Goal: Task Accomplishment & Management: Check status

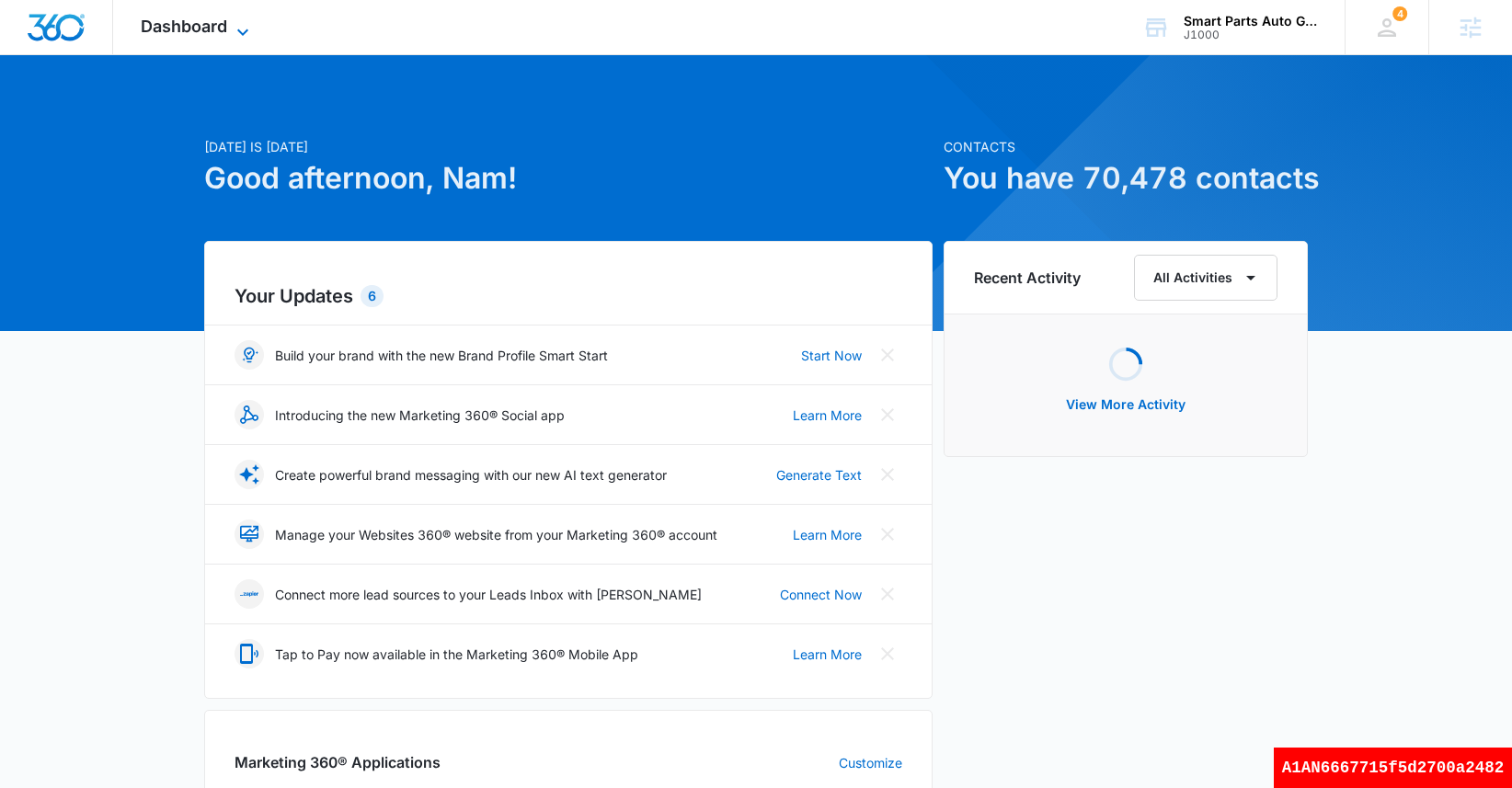
click at [195, 28] on span "Dashboard" at bounding box center [184, 26] width 87 height 20
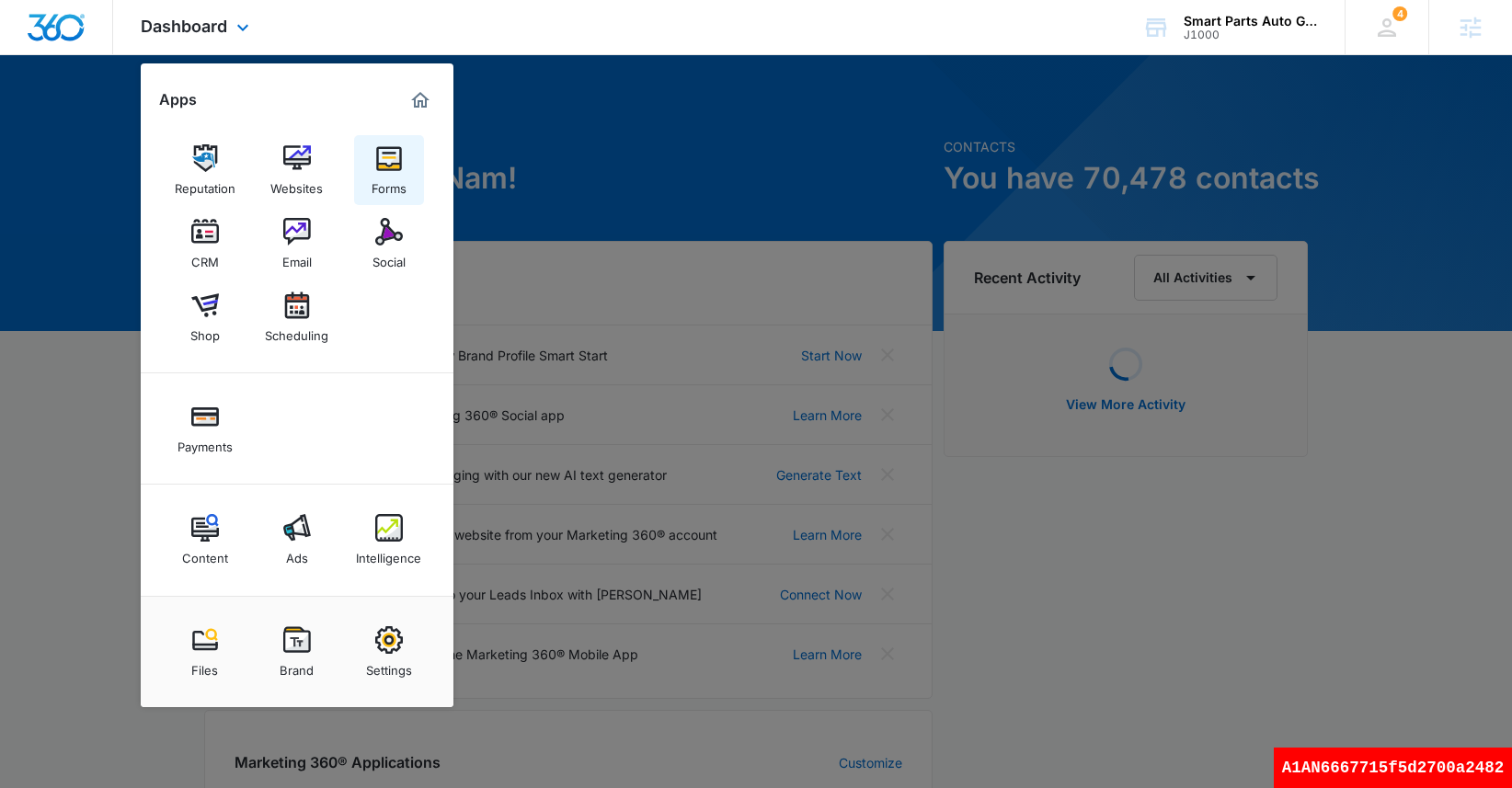
click at [394, 170] on img at bounding box center [388, 158] width 27 height 27
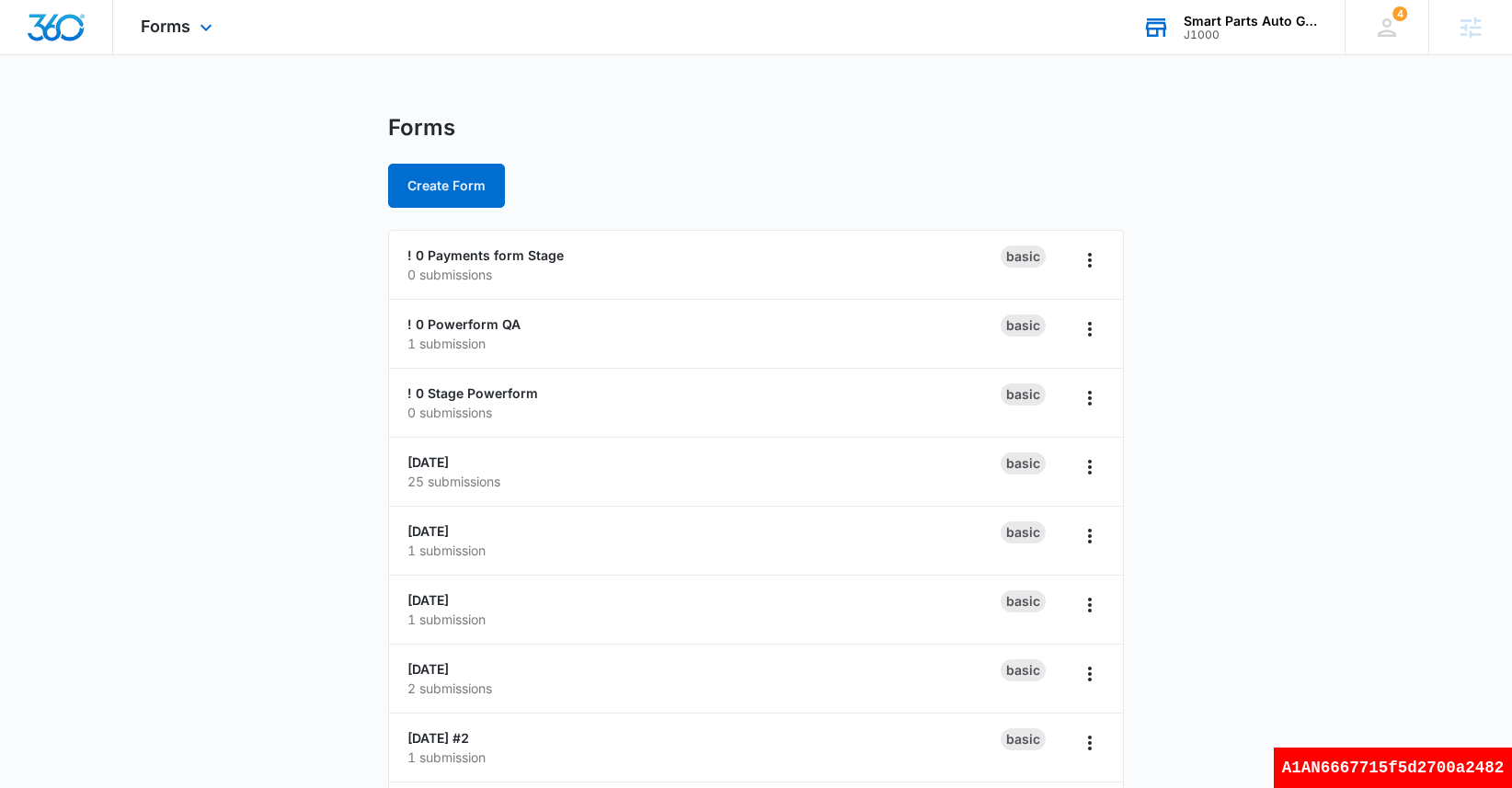
click at [1245, 35] on div "J1000" at bounding box center [1251, 34] width 135 height 13
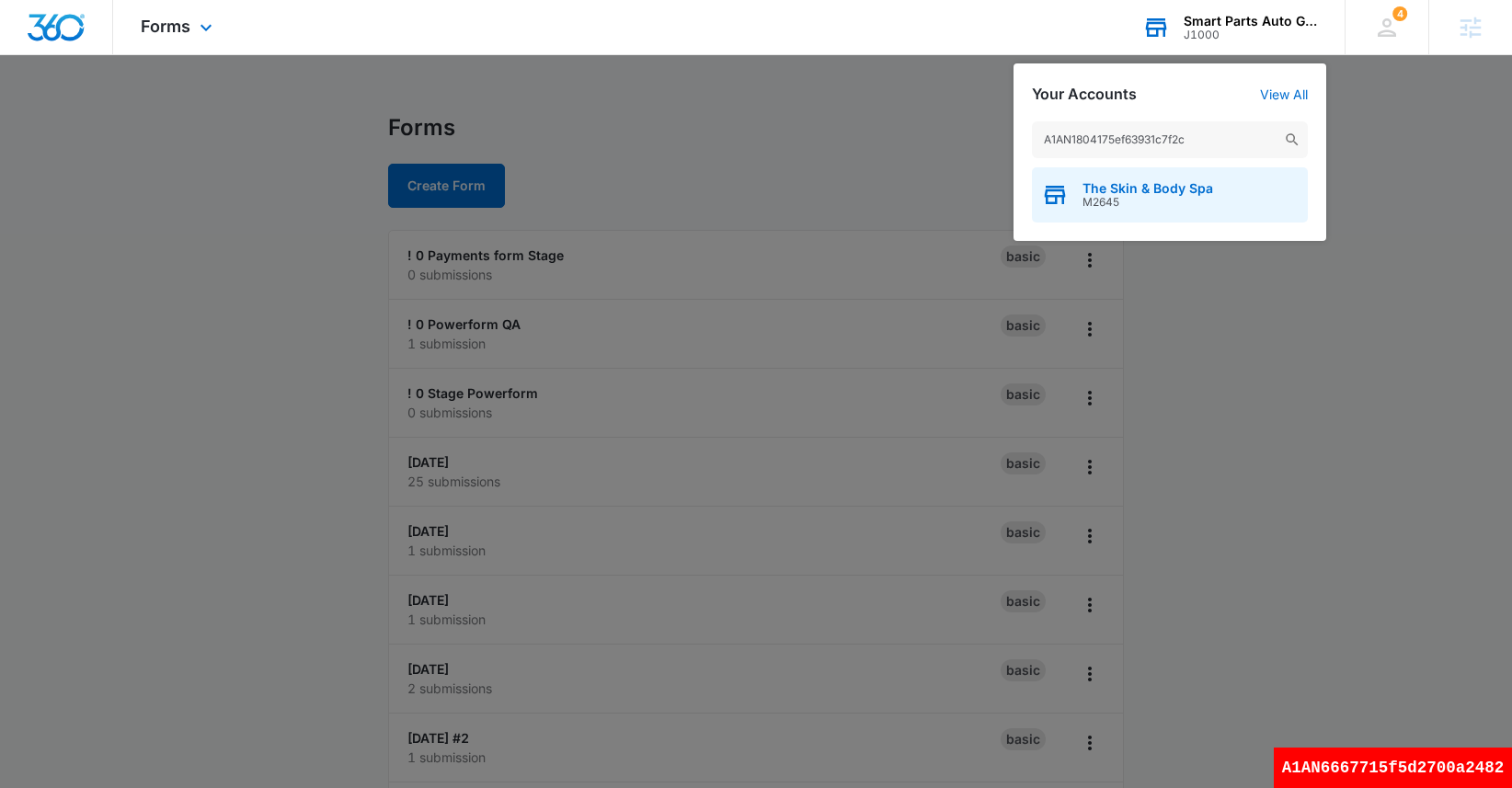
type input "A1AN1804175ef63931c7f2c"
click at [1113, 211] on div "The Skin & Body Spa M2645" at bounding box center [1169, 194] width 276 height 56
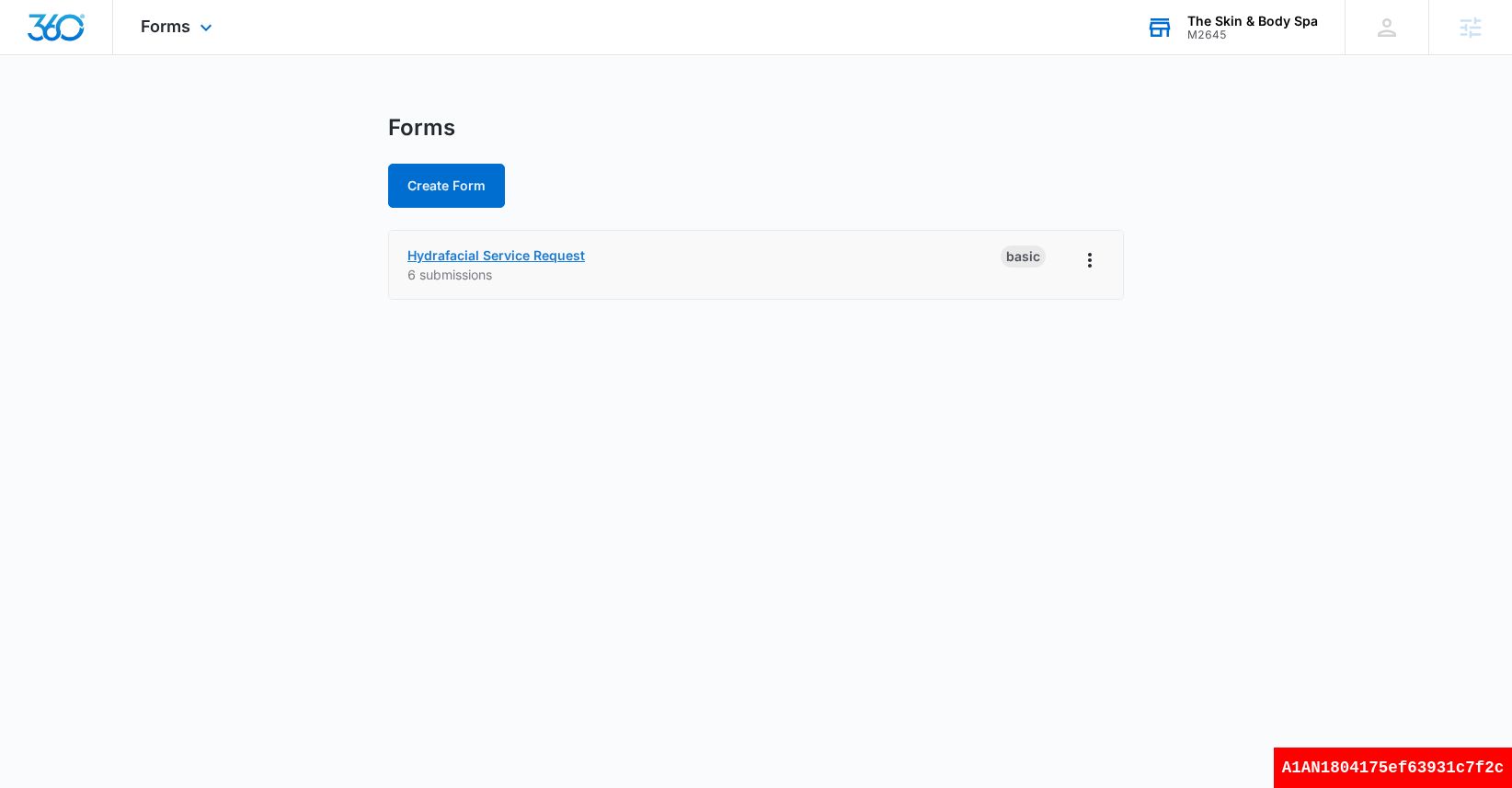
click at [565, 254] on link "Hydrafacial Service Request" at bounding box center [496, 255] width 178 height 16
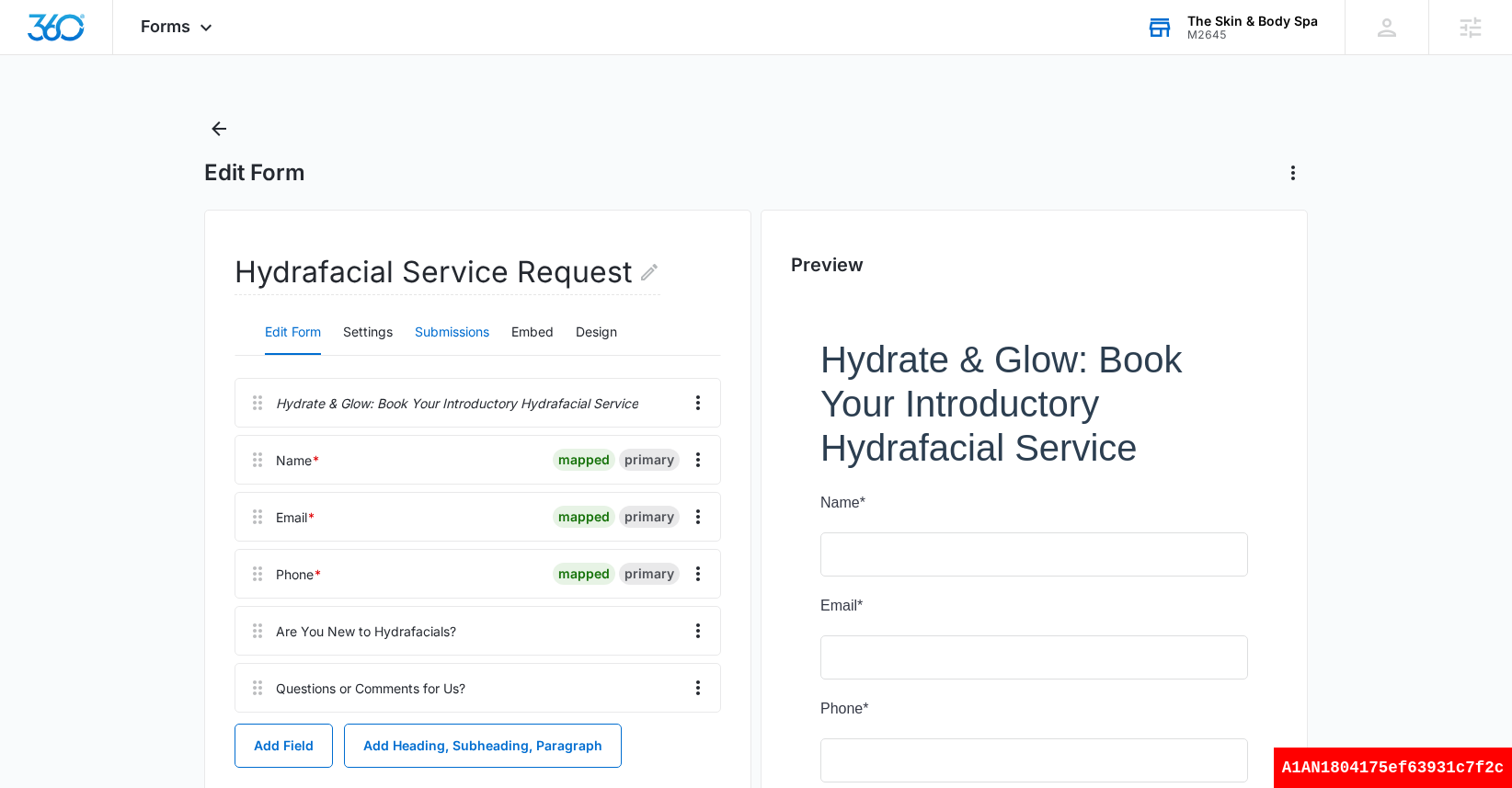
click at [477, 335] on button "Submissions" at bounding box center [452, 332] width 74 height 44
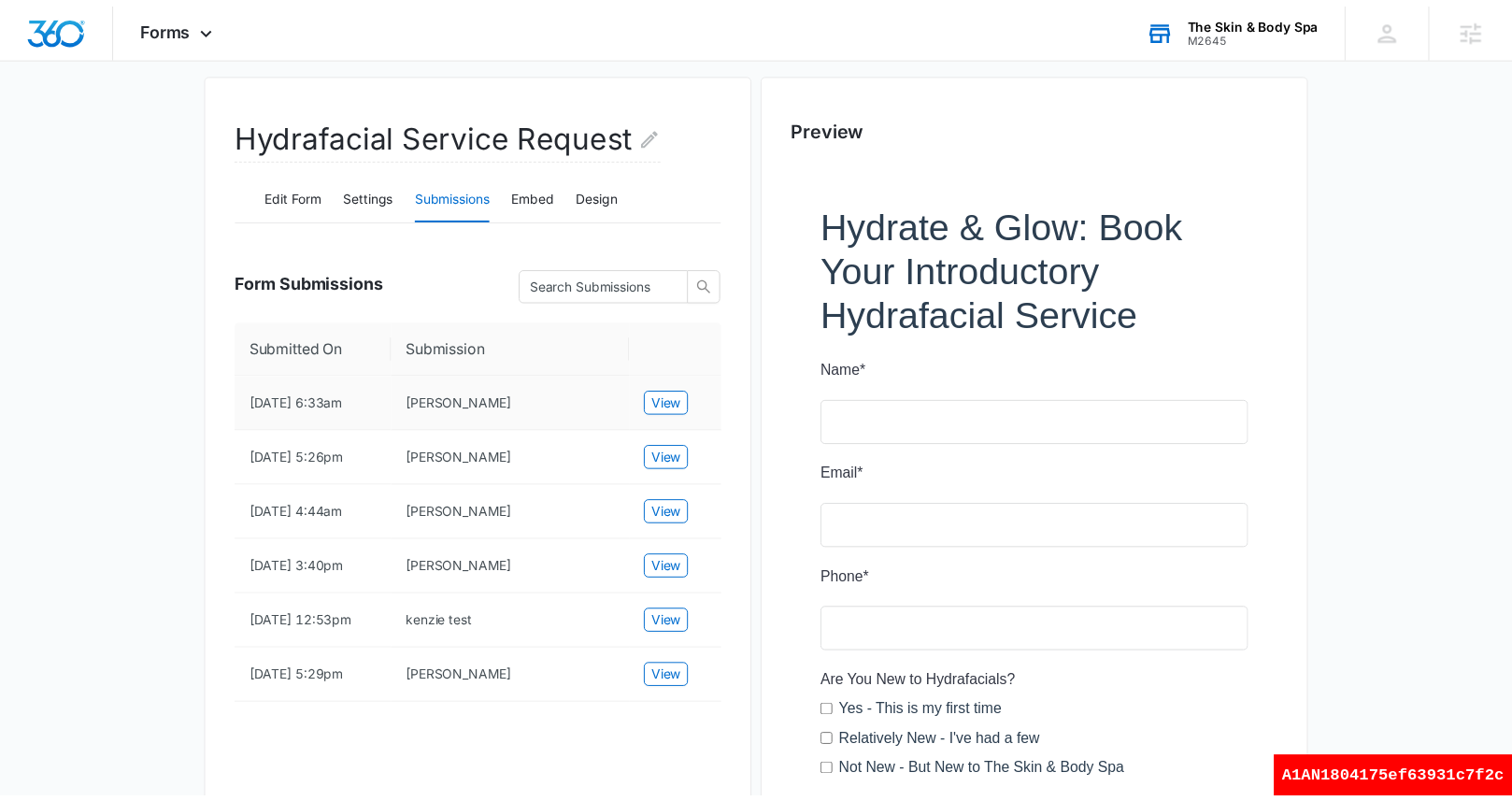
scroll to position [154, 0]
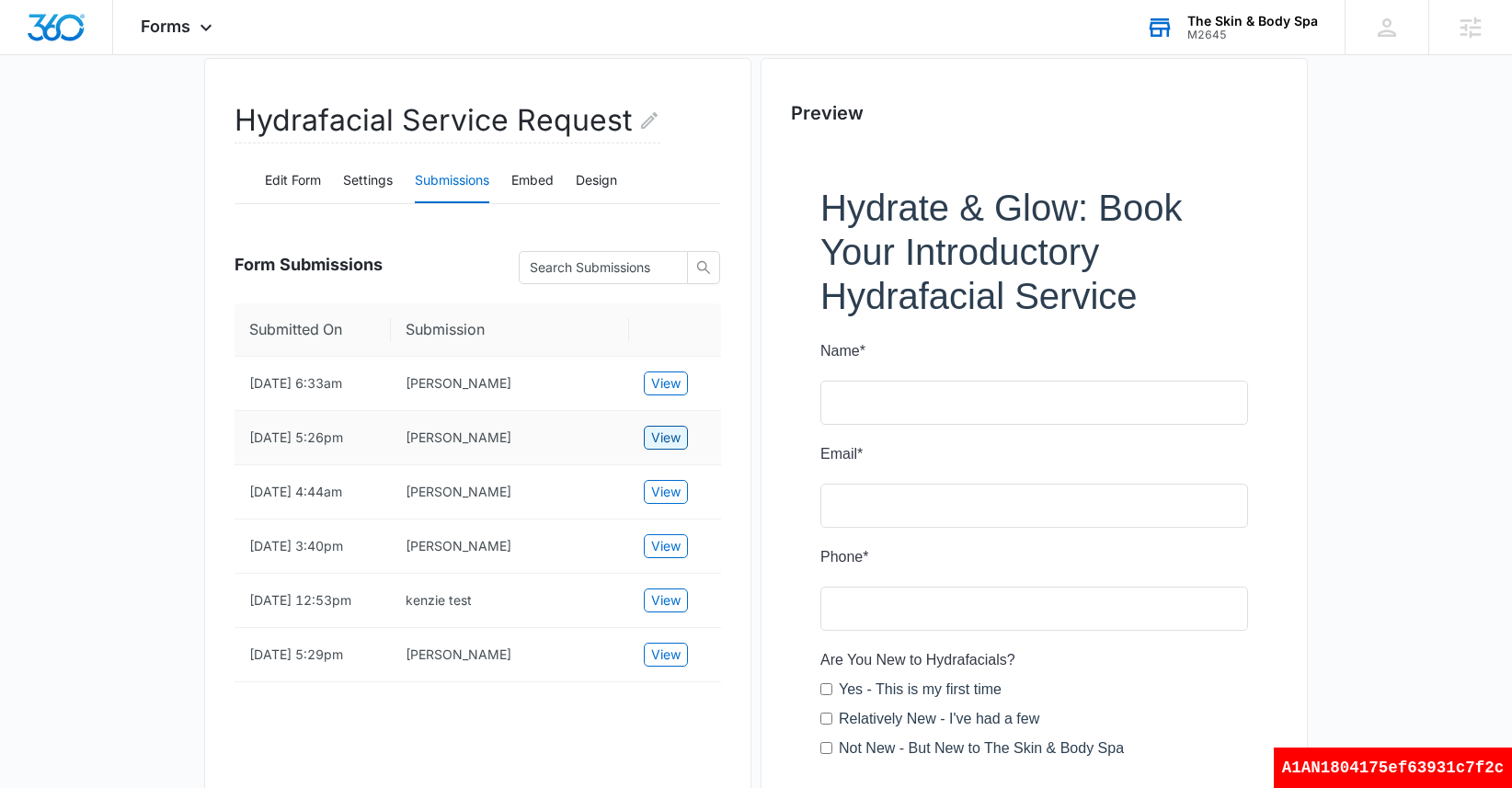
click at [665, 439] on span "View" at bounding box center [666, 437] width 29 height 21
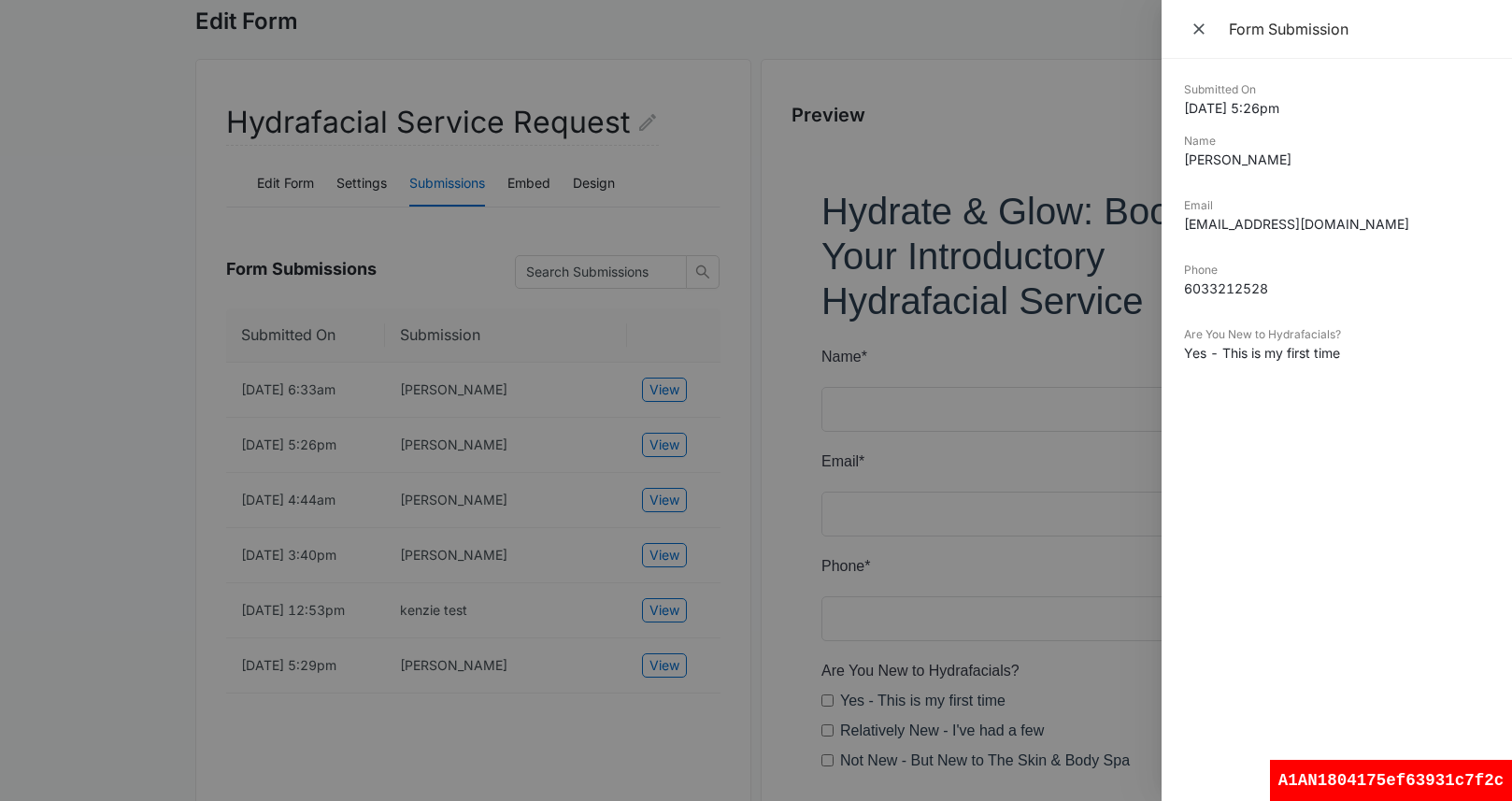
click at [542, 502] on div at bounding box center [756, 400] width 1512 height 801
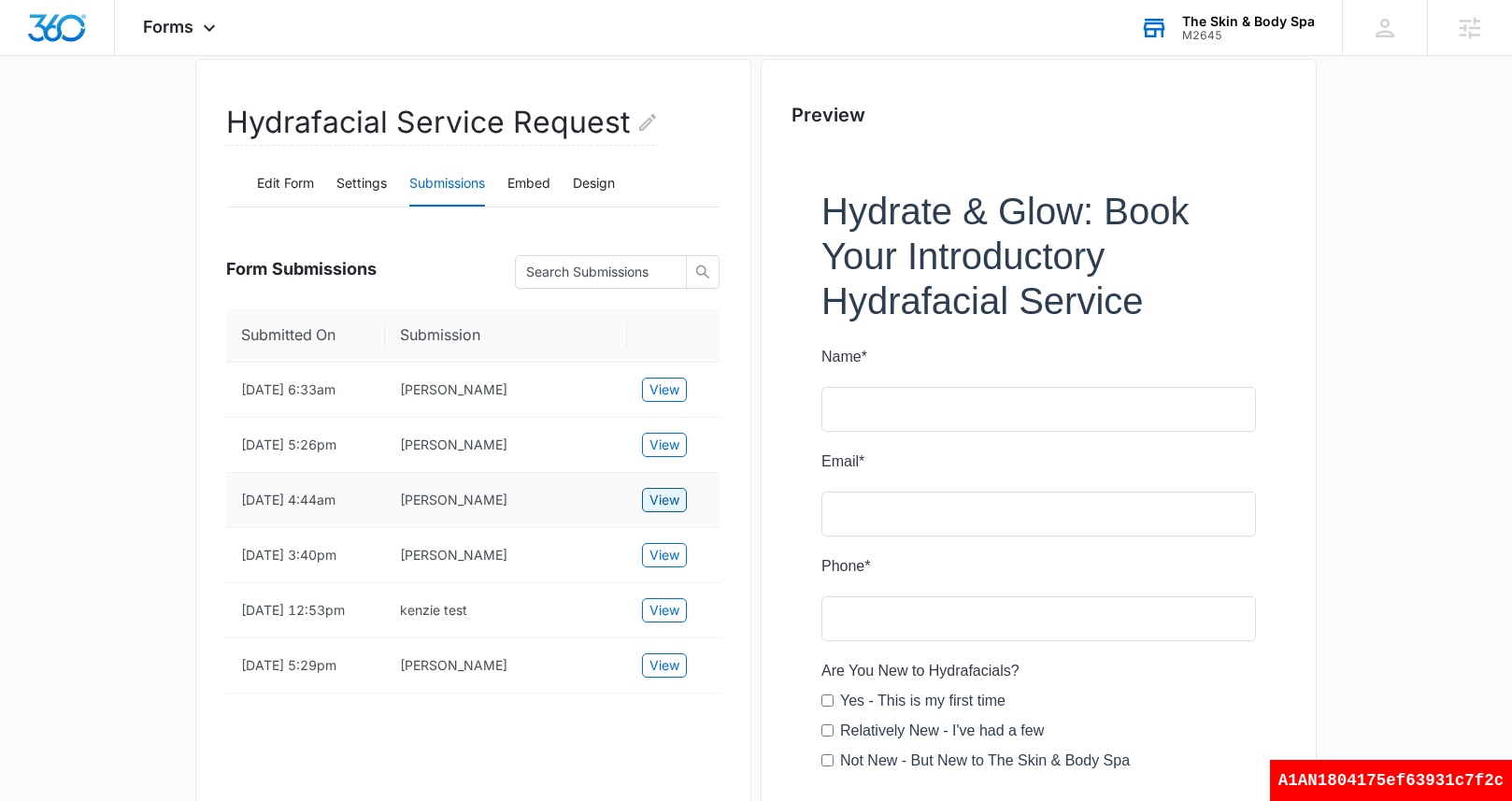
click at [659, 510] on span "View" at bounding box center [665, 500] width 30 height 21
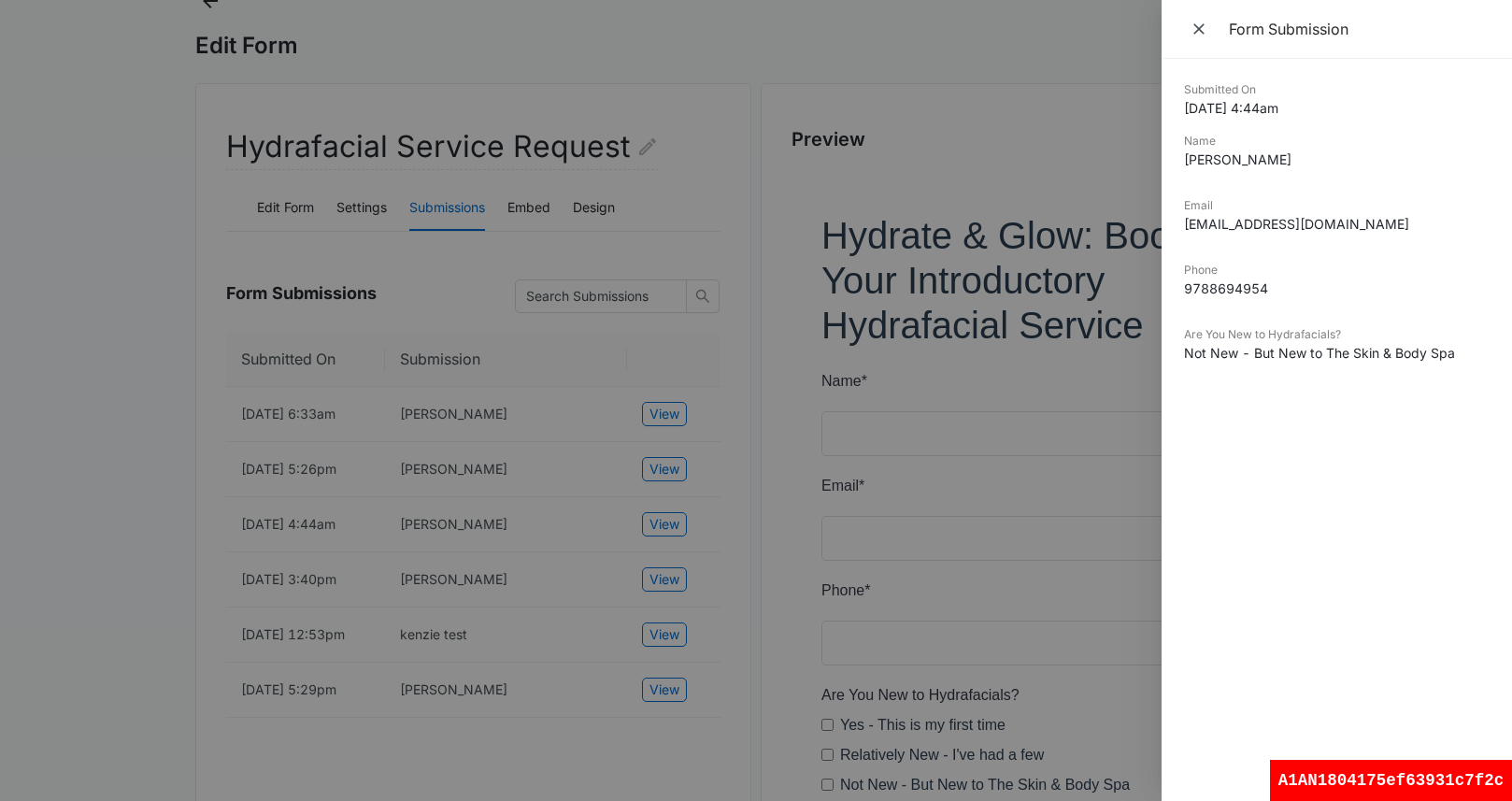
scroll to position [0, 0]
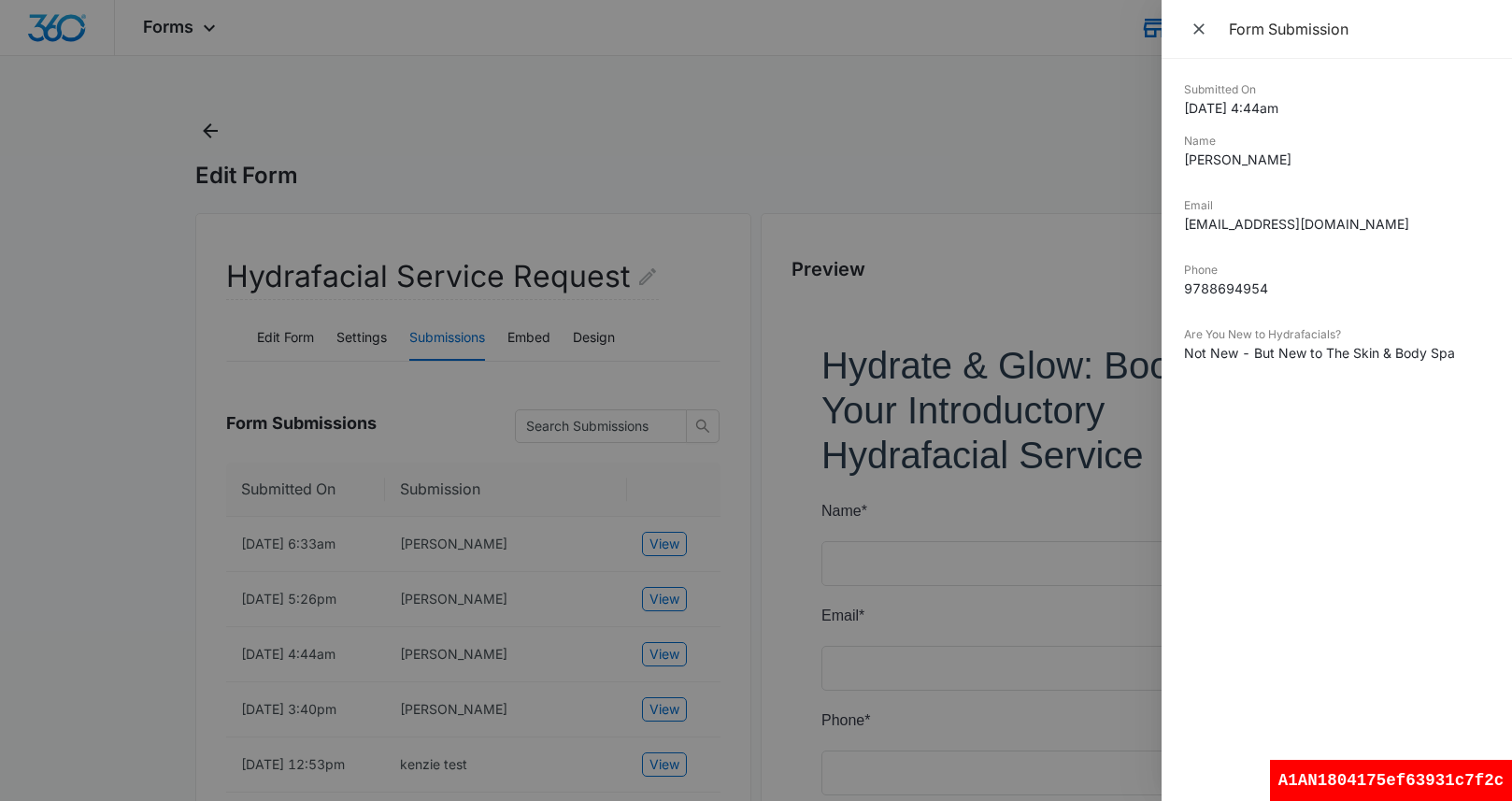
click at [549, 549] on div at bounding box center [756, 400] width 1512 height 801
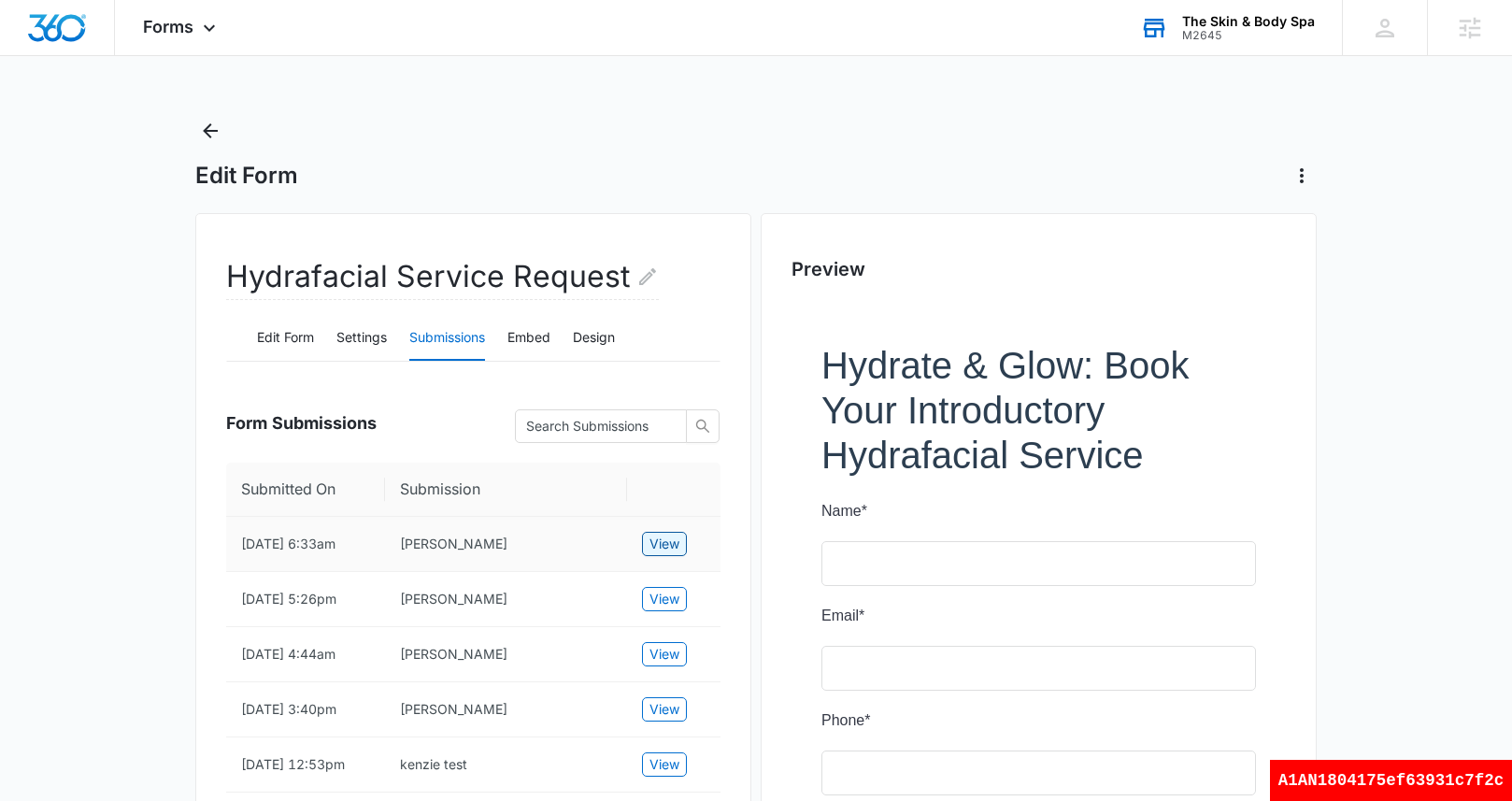
click at [657, 539] on span "View" at bounding box center [665, 544] width 30 height 21
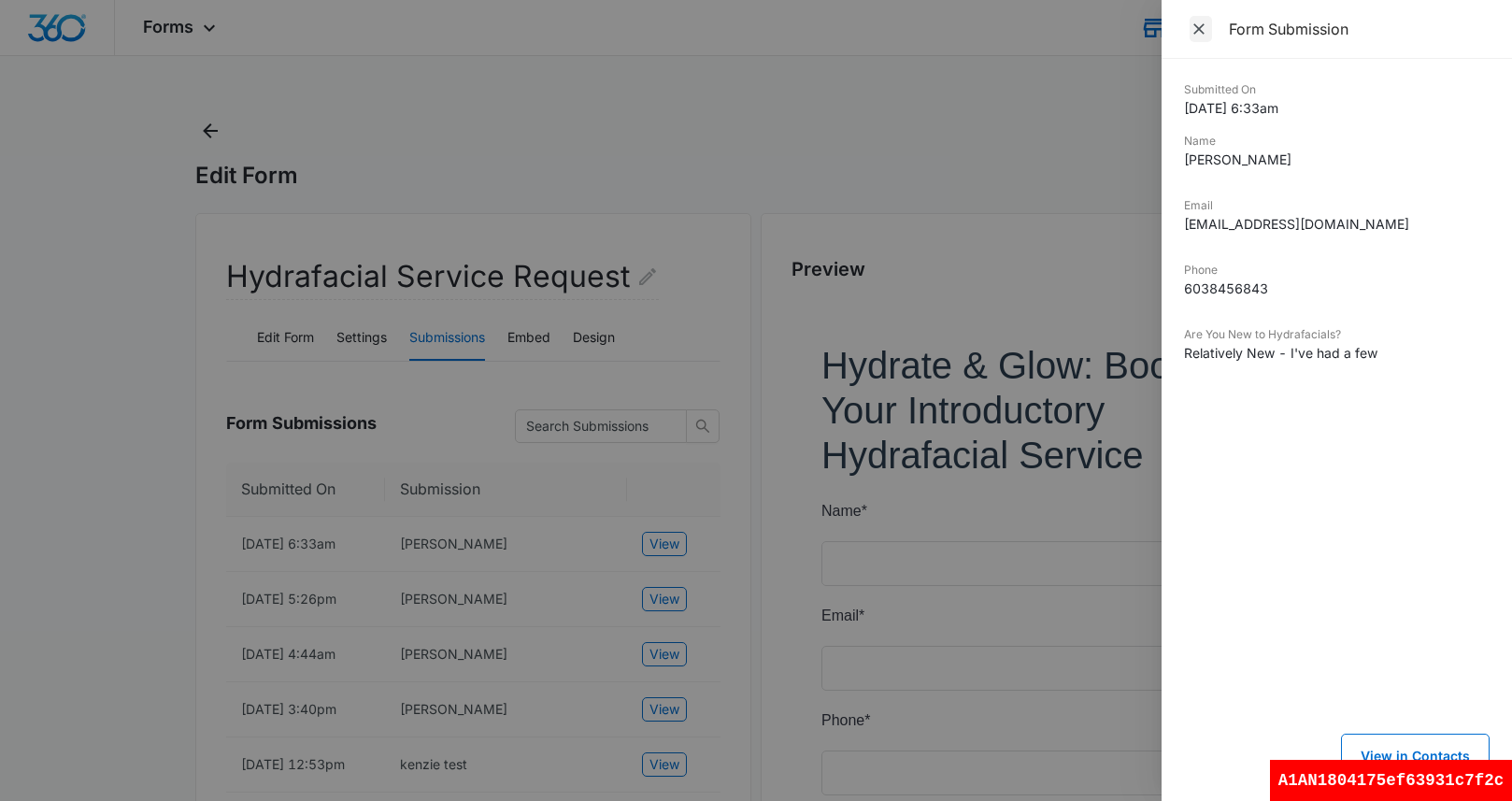
click at [1190, 32] on icon "Close" at bounding box center [1198, 29] width 19 height 19
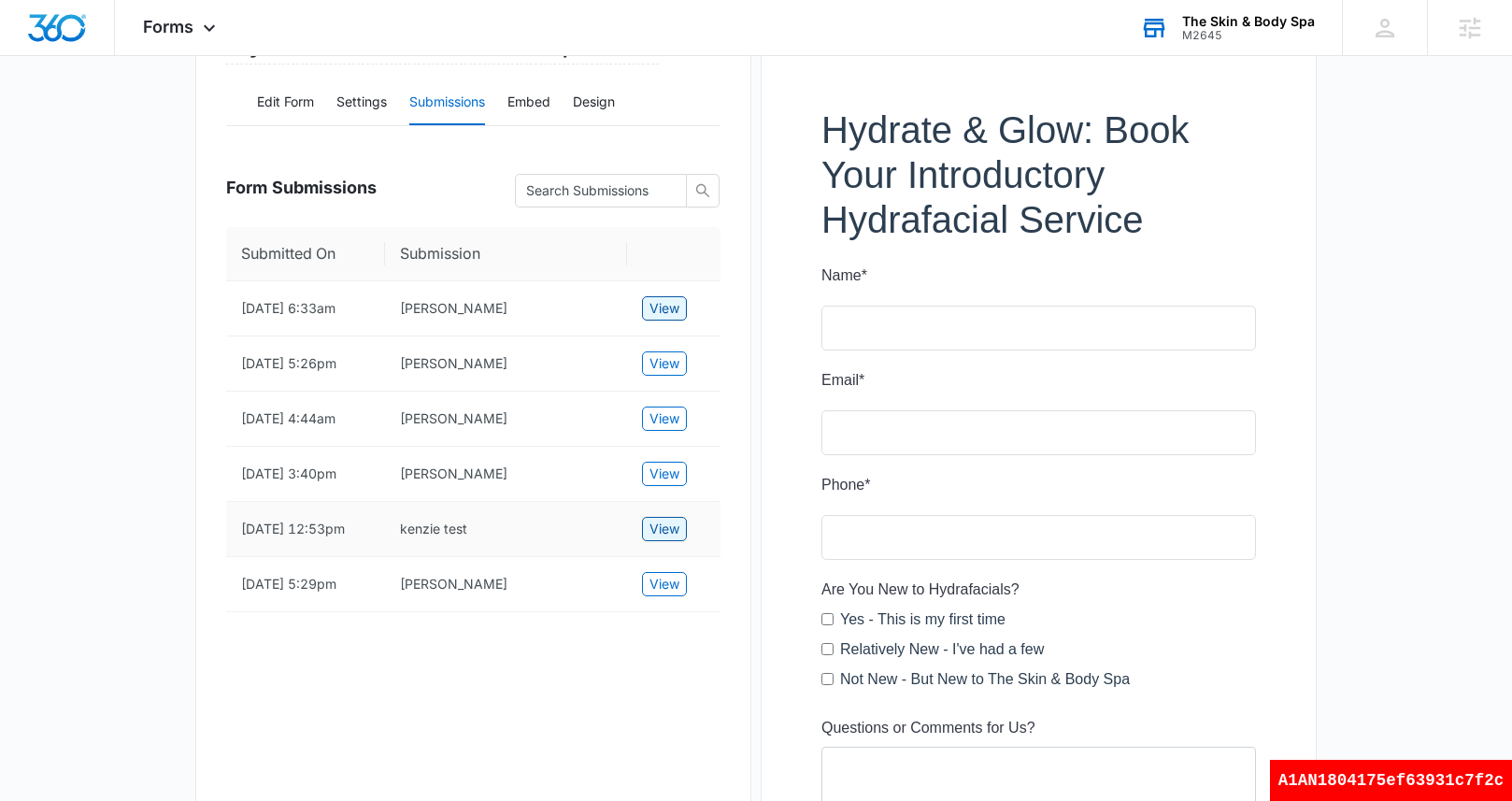
scroll to position [241, 0]
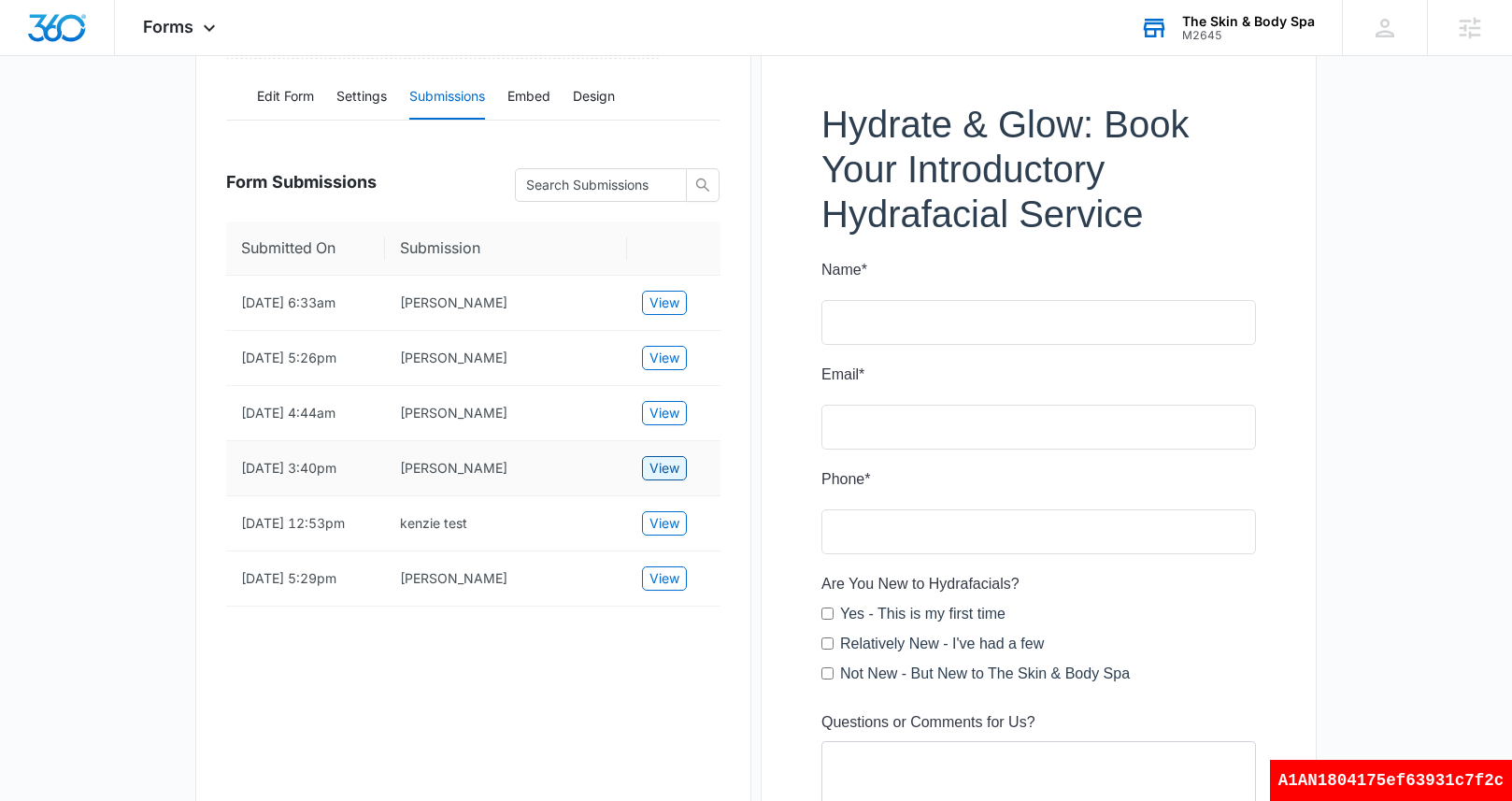
click at [667, 478] on span "View" at bounding box center [665, 468] width 30 height 21
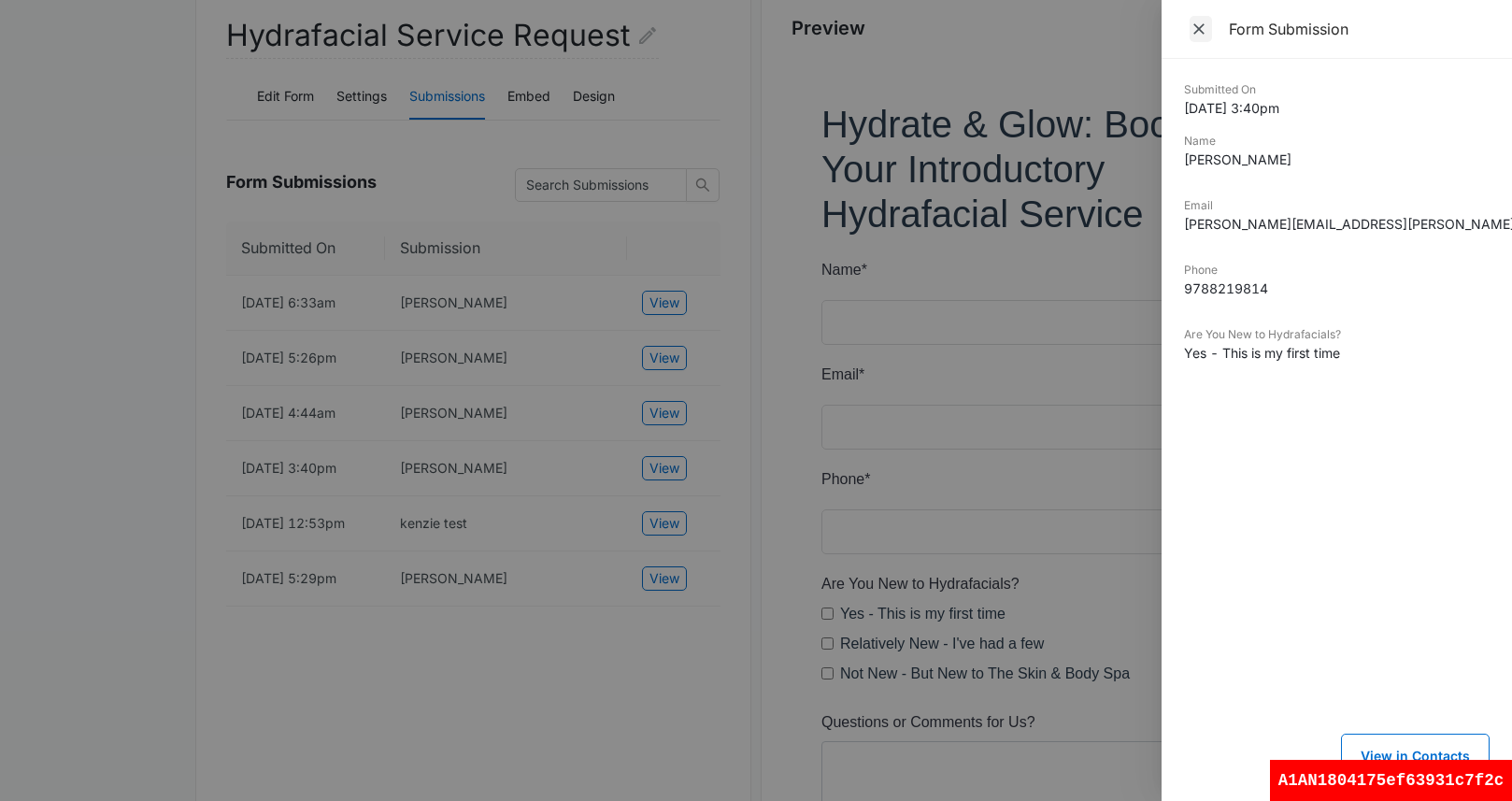
click at [1200, 38] on icon "Close" at bounding box center [1198, 29] width 19 height 19
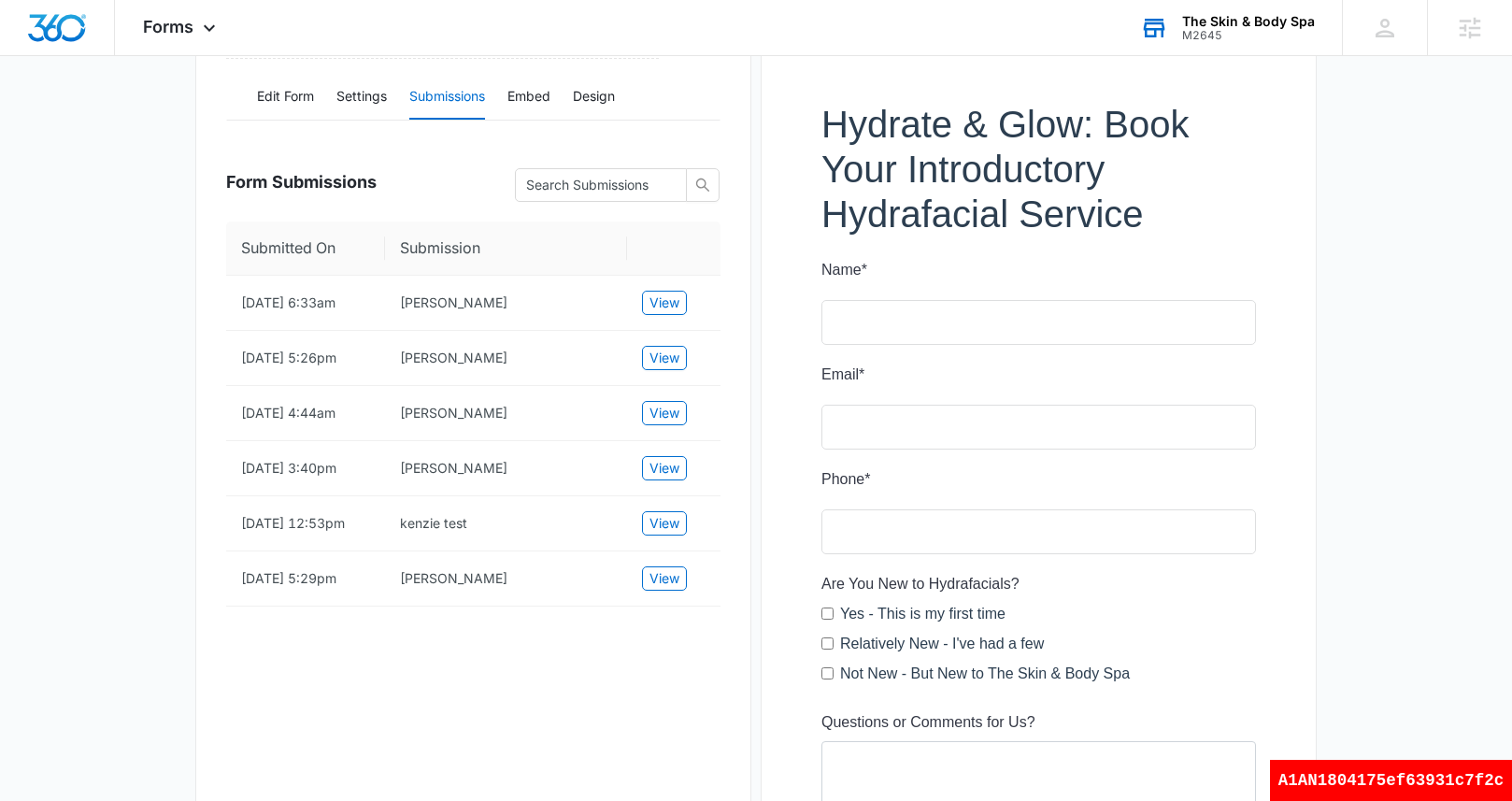
click at [1369, 783] on div "A1AN1804175ef63931c7f2c" at bounding box center [1391, 780] width 242 height 41
copy div "A1AN1804175ef63931c7f2c"
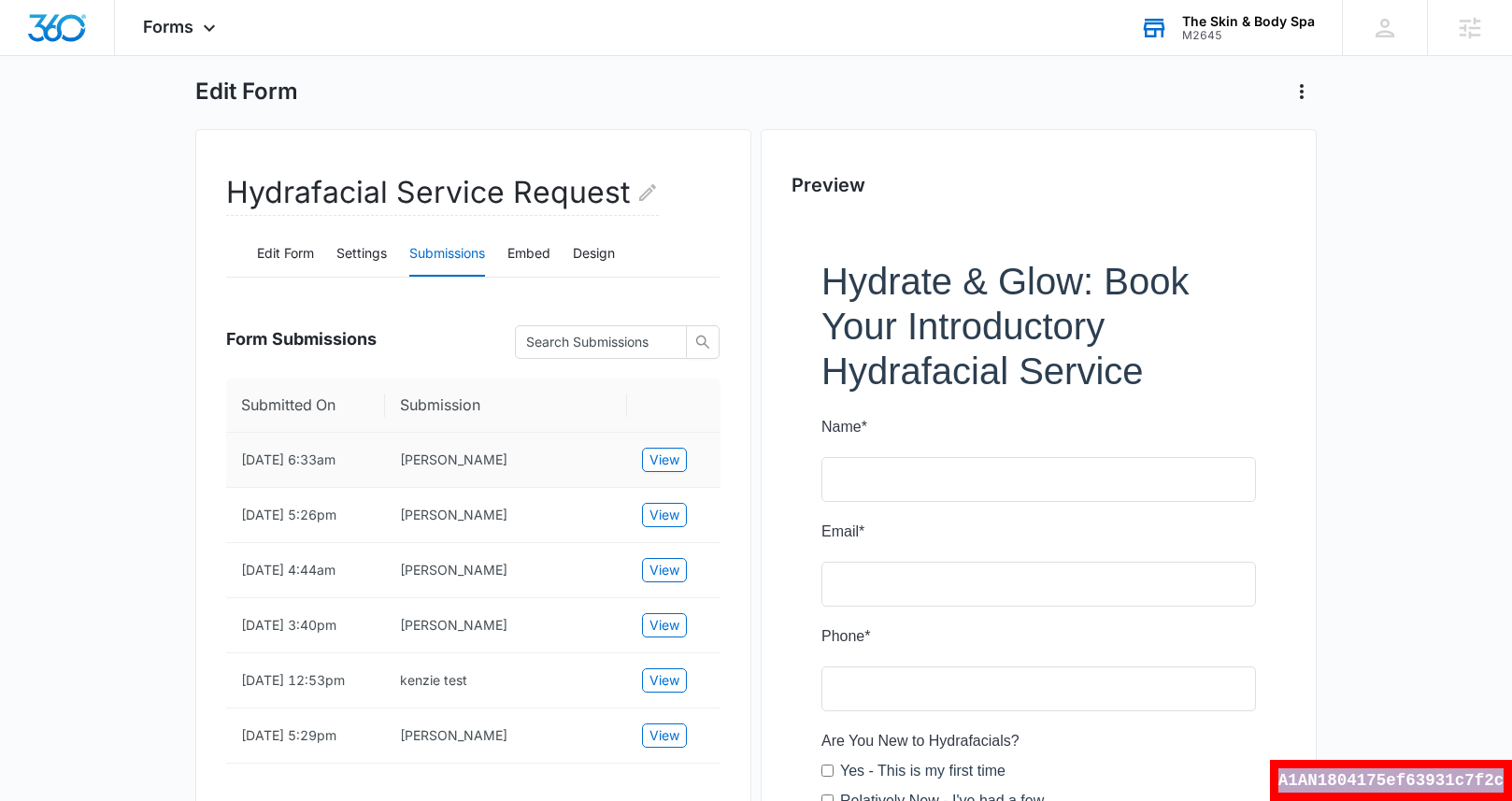
scroll to position [132, 0]
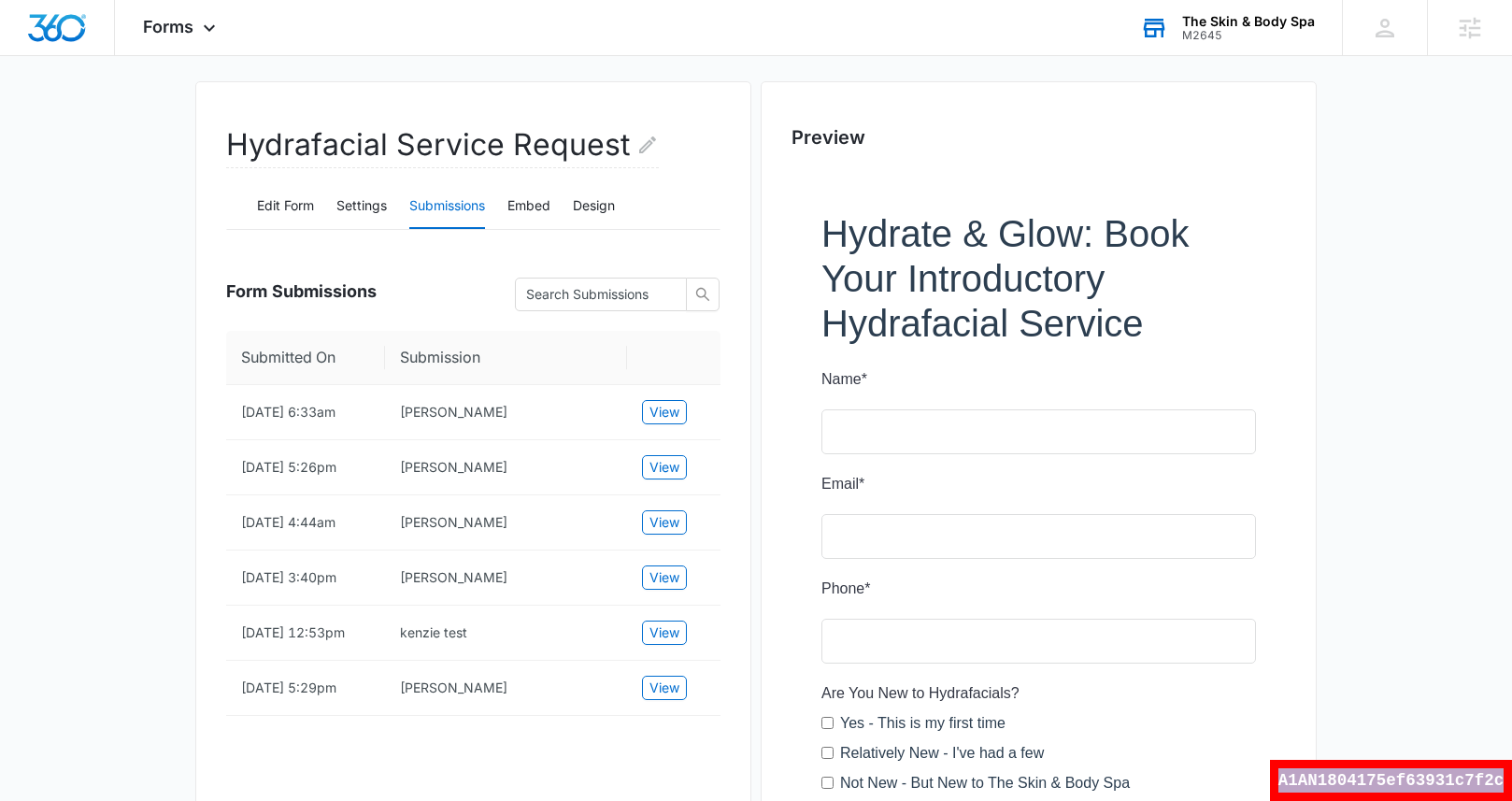
click at [1391, 772] on div "A1AN1804175ef63931c7f2c" at bounding box center [1391, 780] width 242 height 41
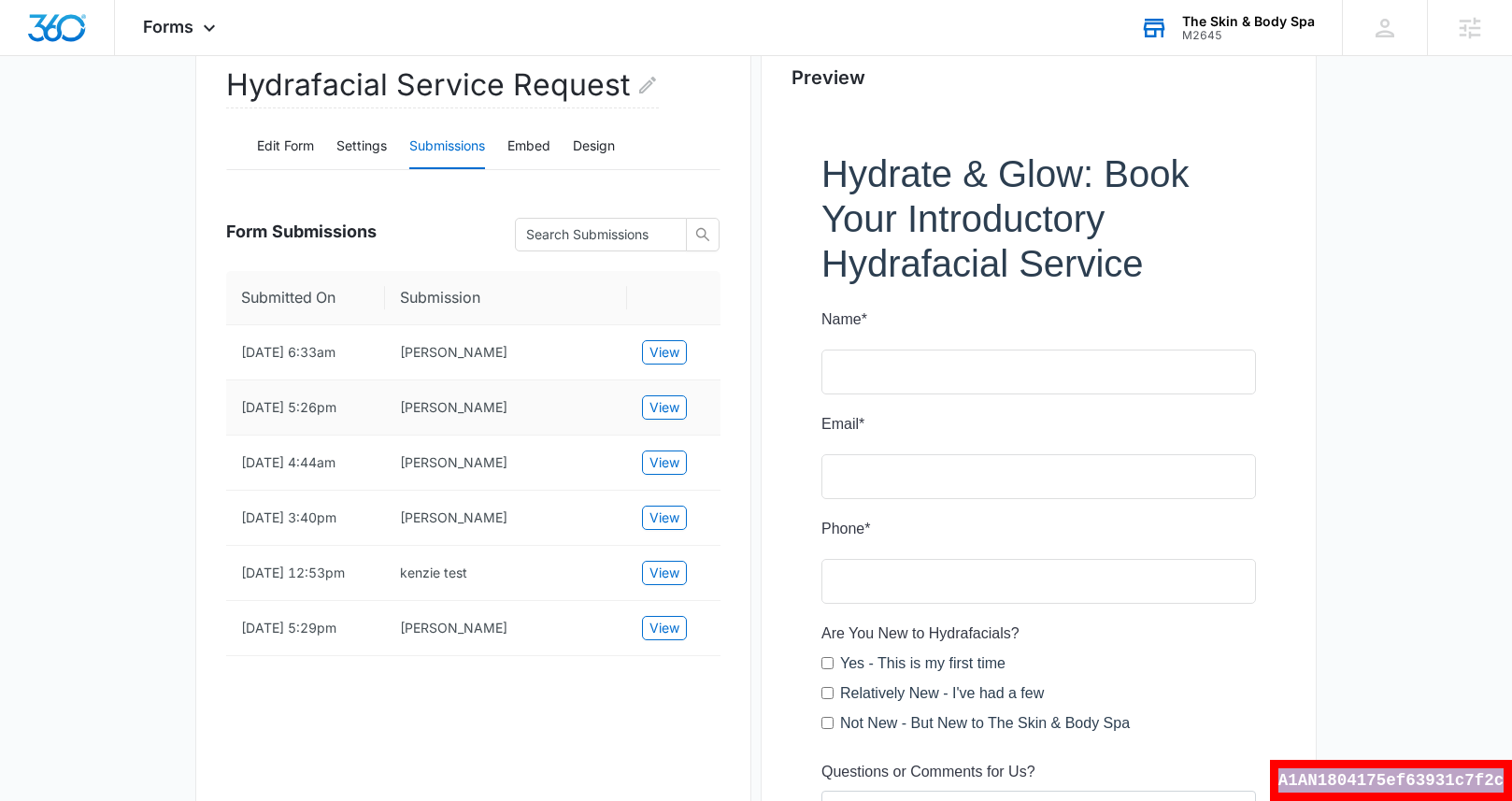
scroll to position [190, 0]
click at [666, 413] on span "View" at bounding box center [665, 409] width 30 height 21
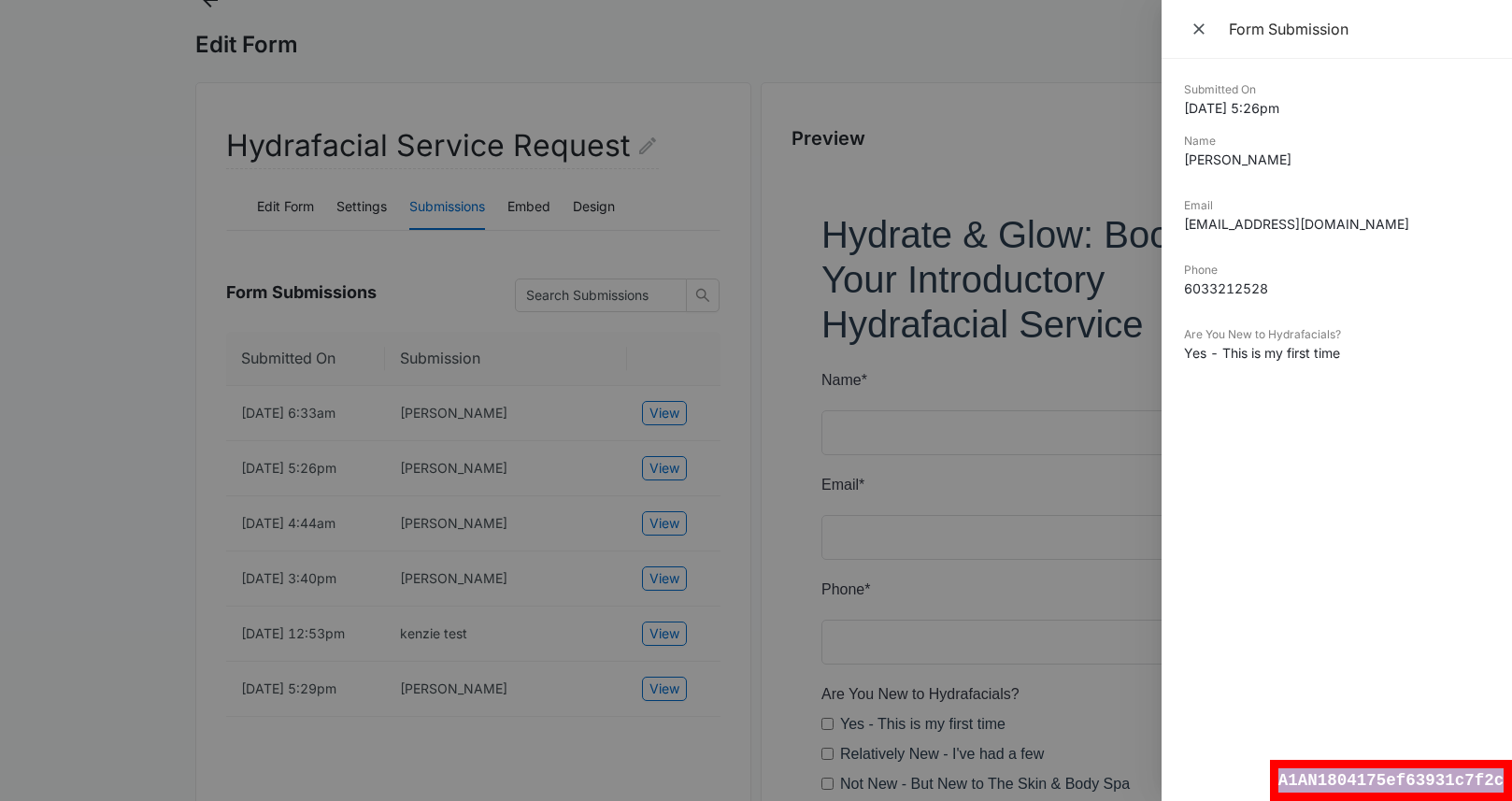
scroll to position [128, 0]
click at [1202, 29] on icon "Close" at bounding box center [1198, 29] width 19 height 19
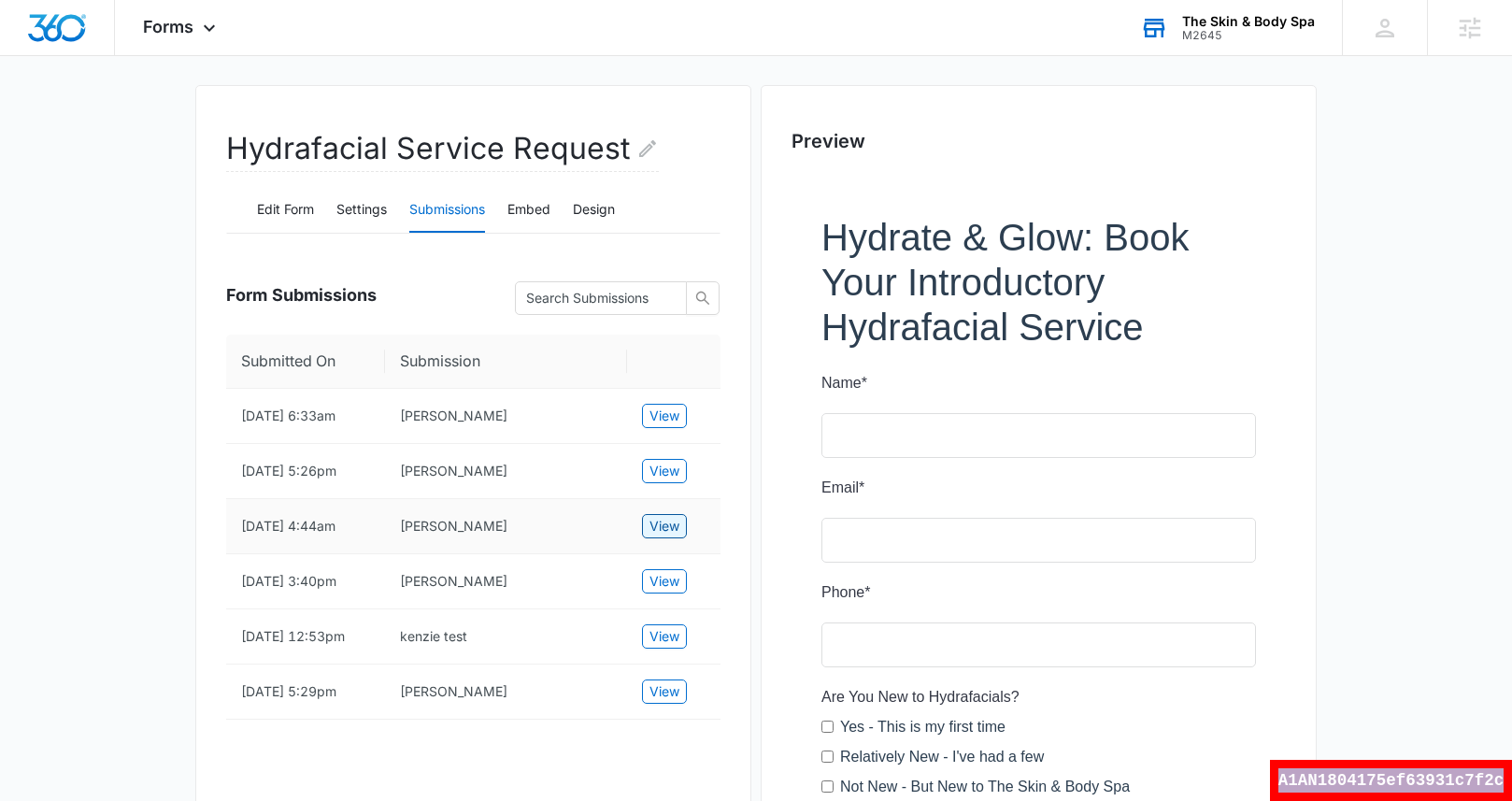
click at [651, 537] on span "View" at bounding box center [665, 526] width 30 height 21
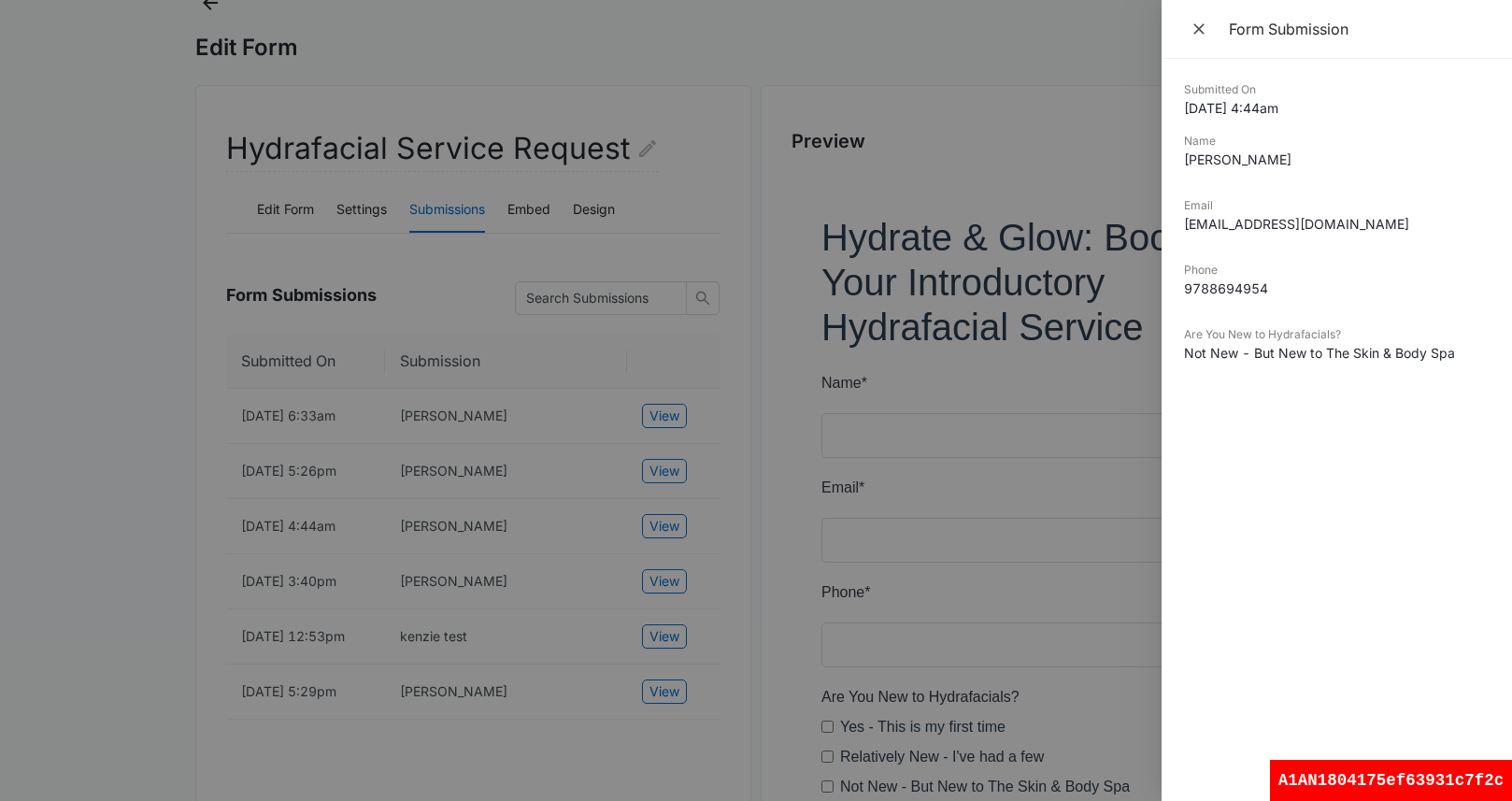
click at [542, 559] on div at bounding box center [756, 400] width 1512 height 801
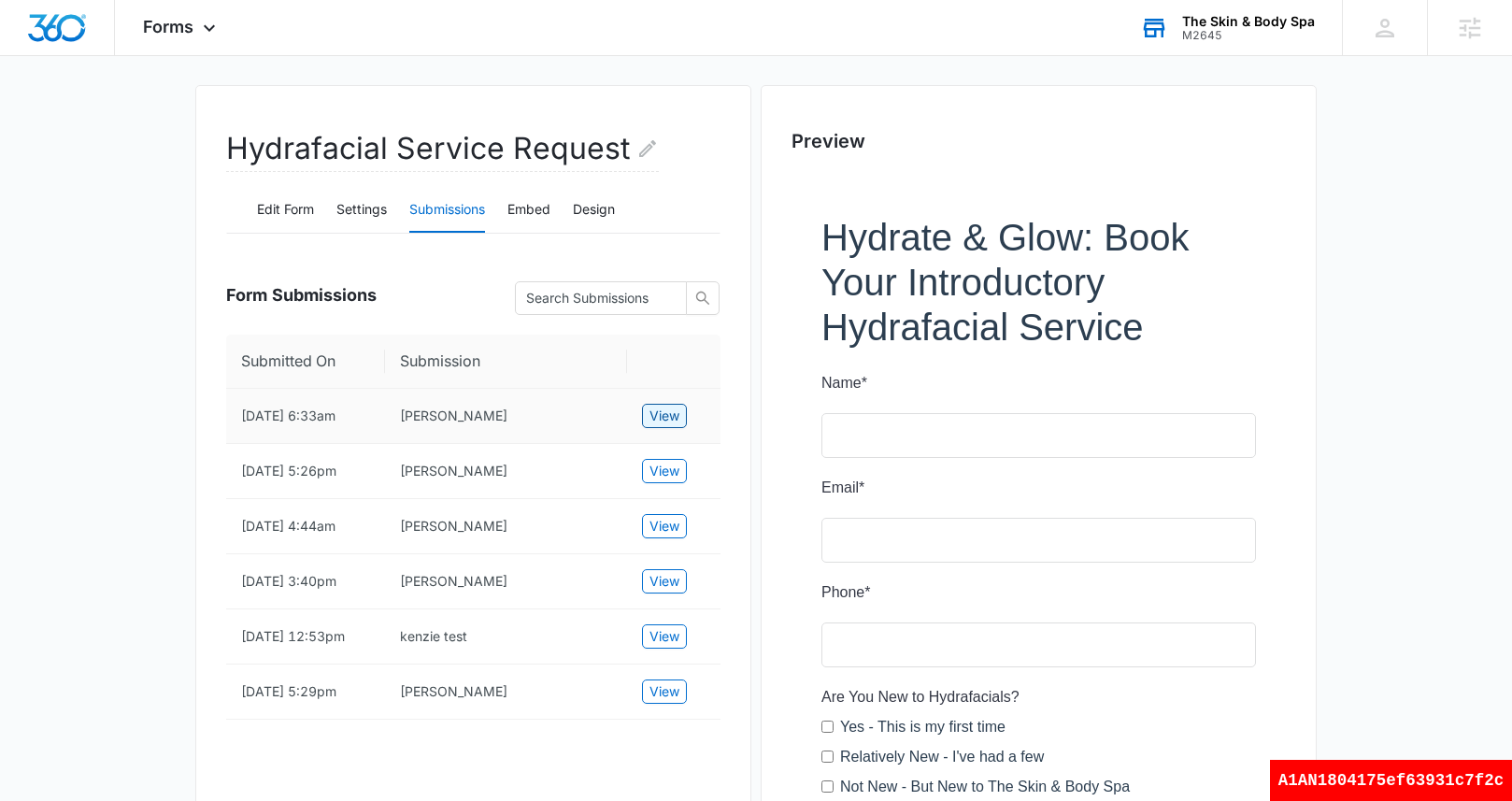
click at [674, 413] on span "View" at bounding box center [665, 416] width 30 height 21
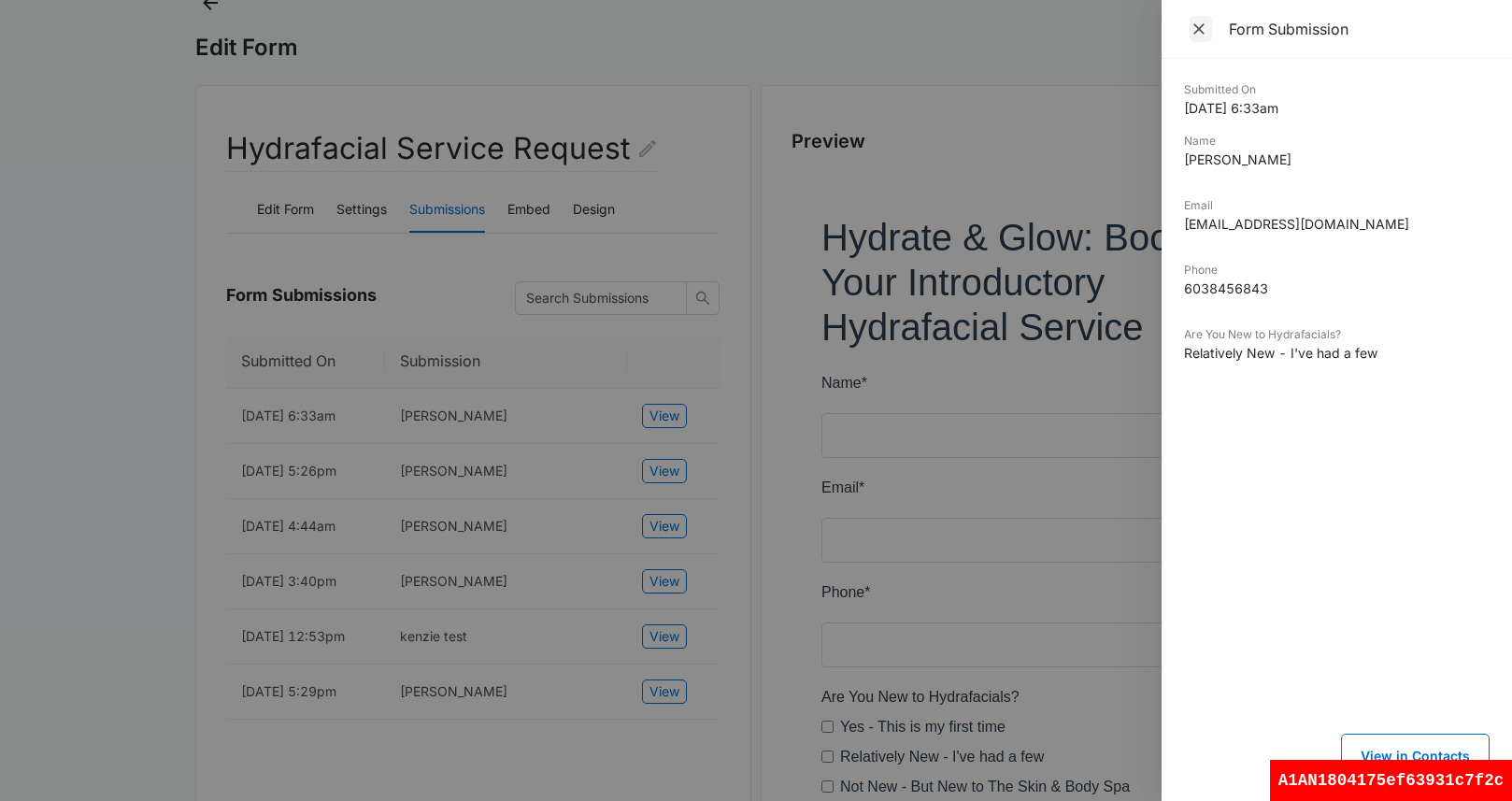
click at [1199, 34] on icon "Close" at bounding box center [1198, 29] width 19 height 19
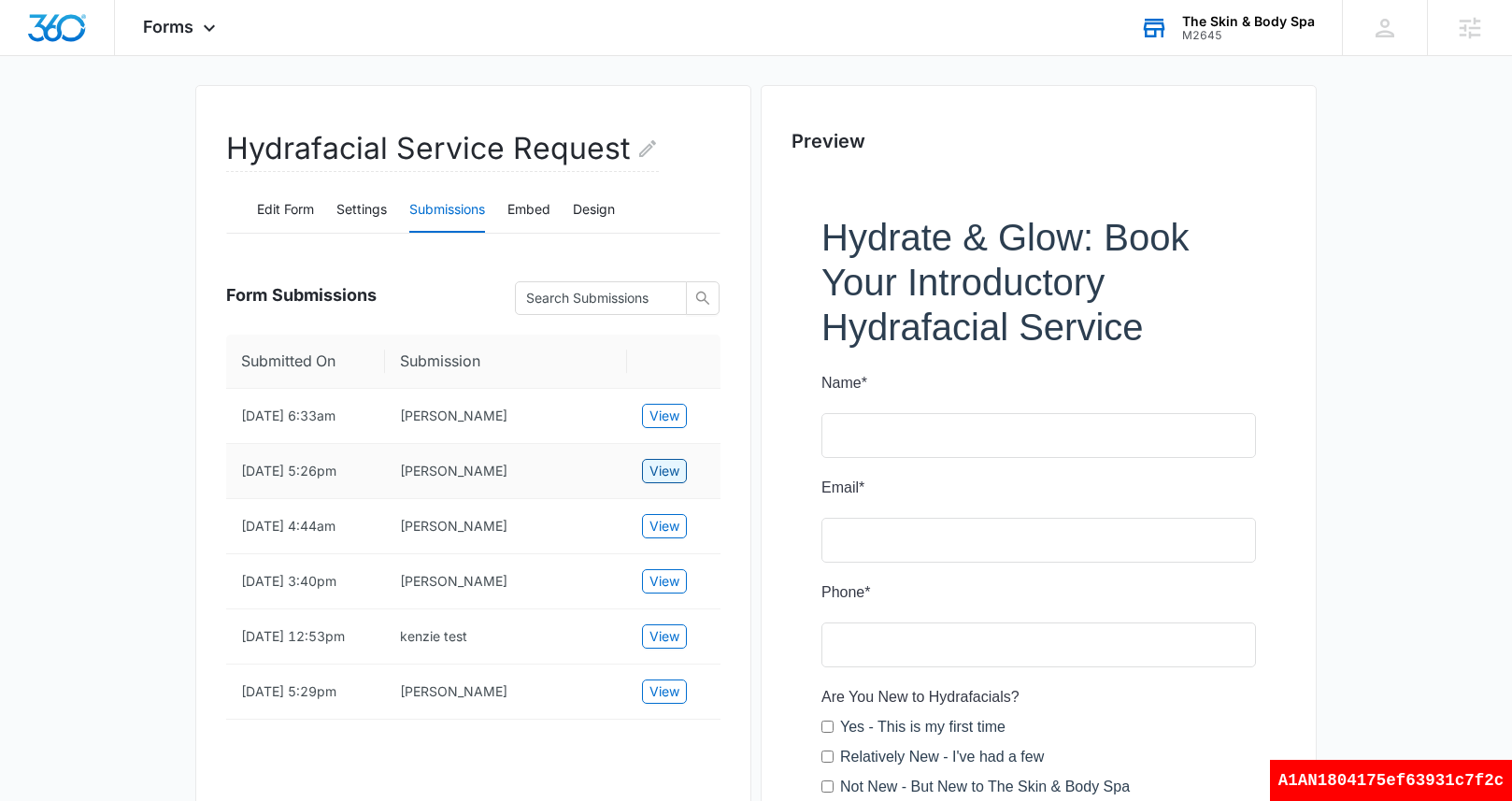
click at [660, 481] on span "View" at bounding box center [665, 470] width 30 height 21
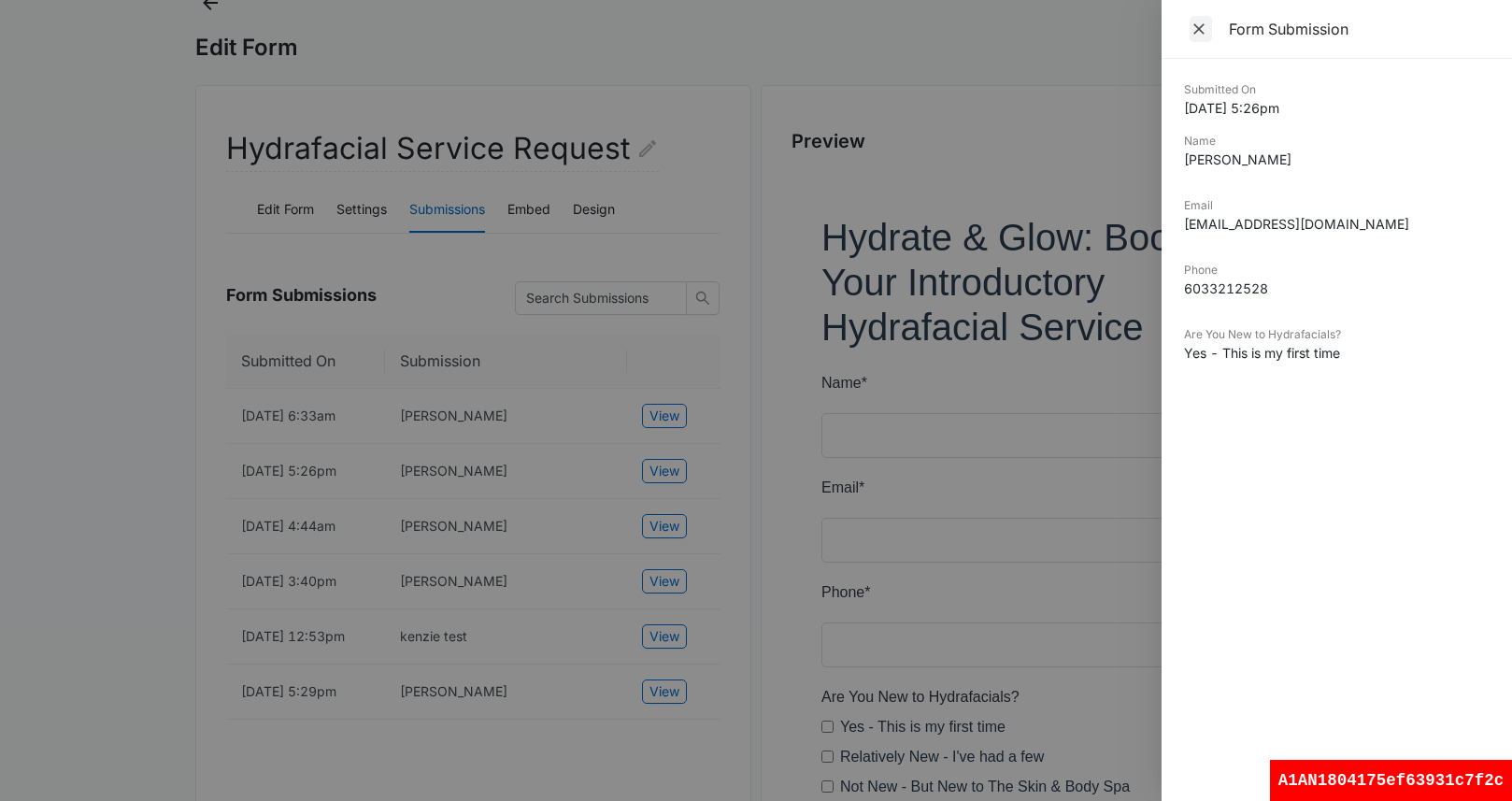
click at [1200, 27] on icon "Close" at bounding box center [1198, 29] width 11 height 11
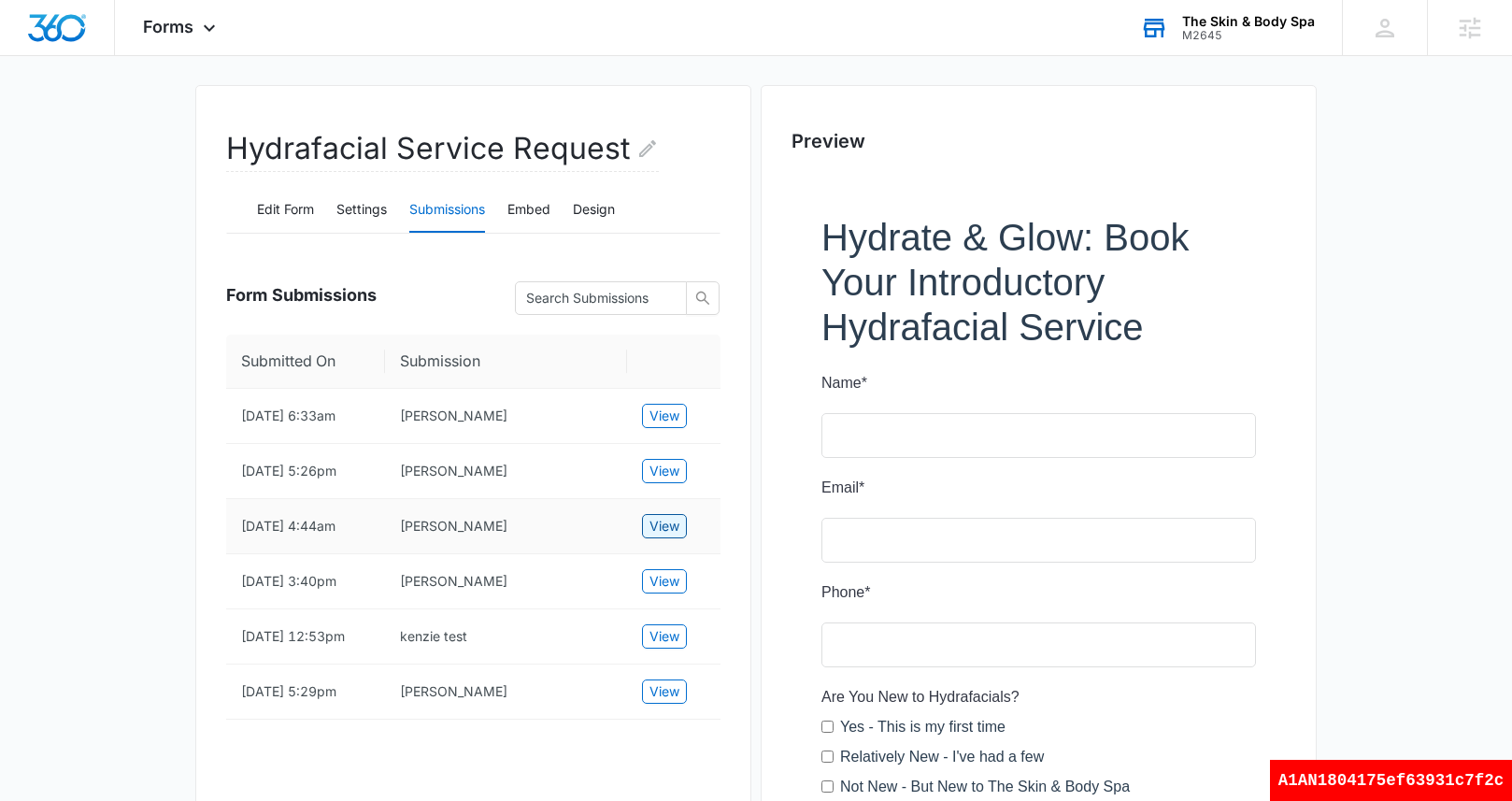
click at [656, 537] on span "View" at bounding box center [665, 526] width 30 height 21
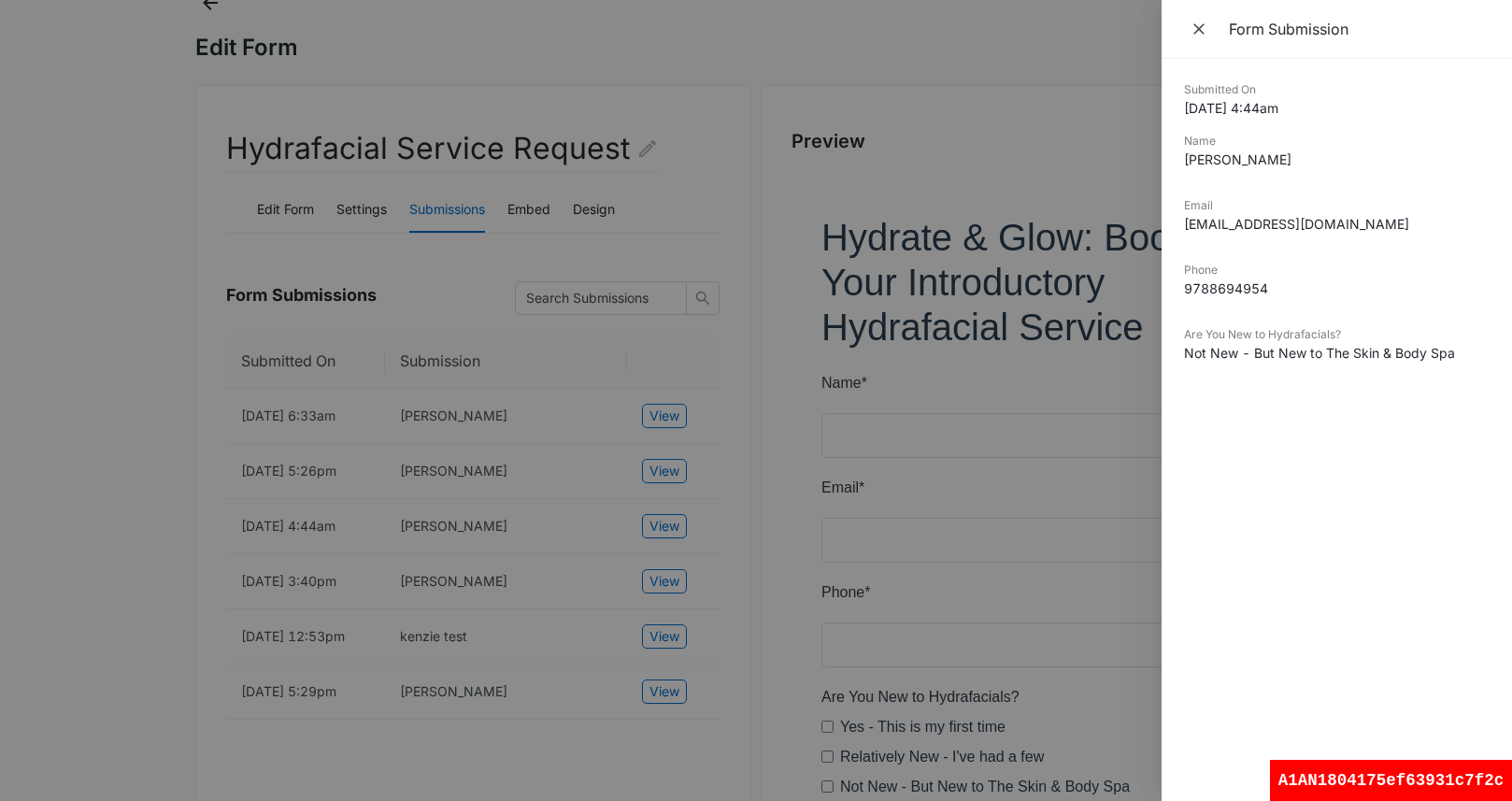
click at [1189, 15] on button "Close" at bounding box center [1201, 29] width 34 height 28
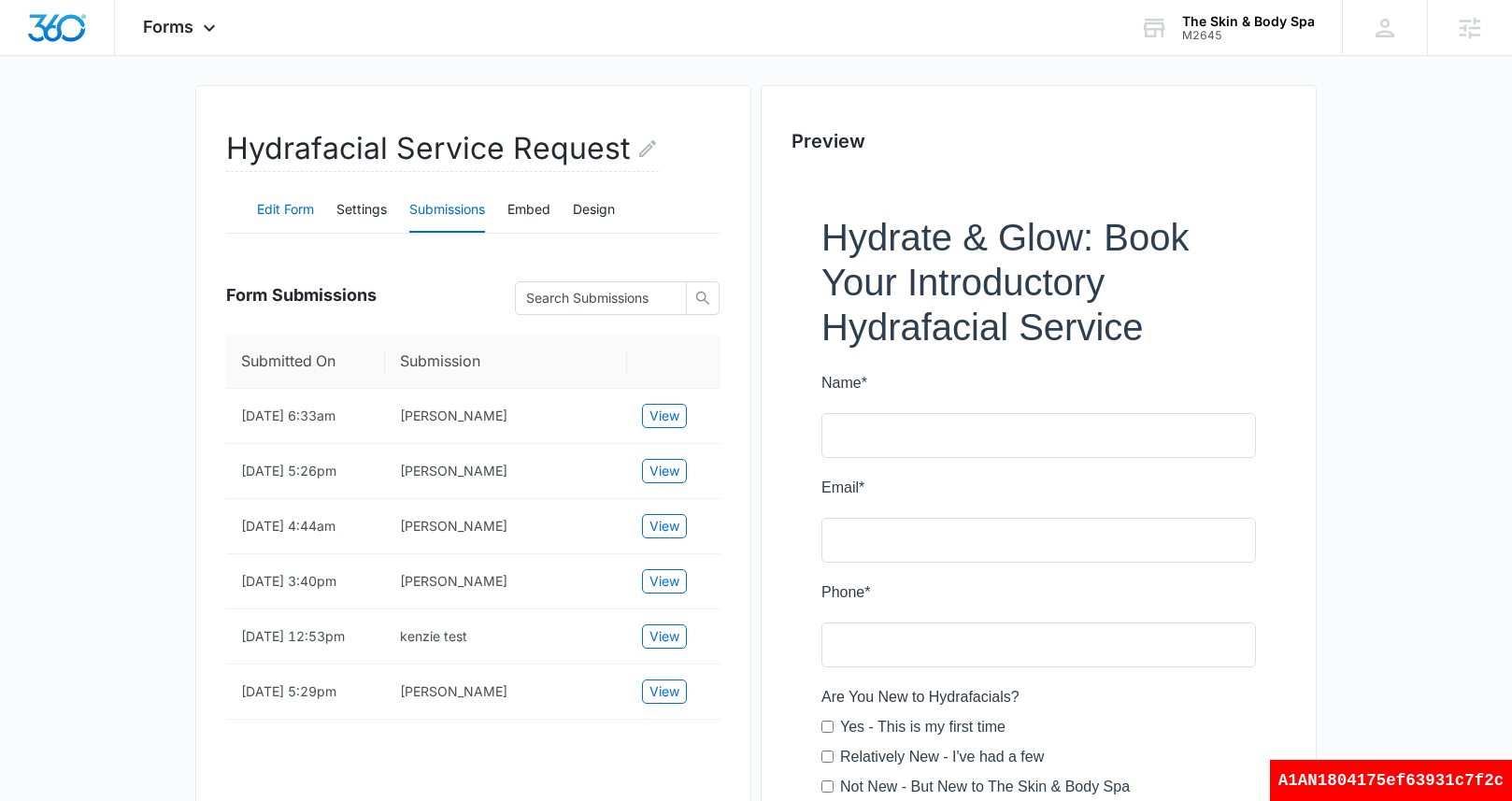
click at [307, 210] on button "Edit Form" at bounding box center [285, 209] width 57 height 45
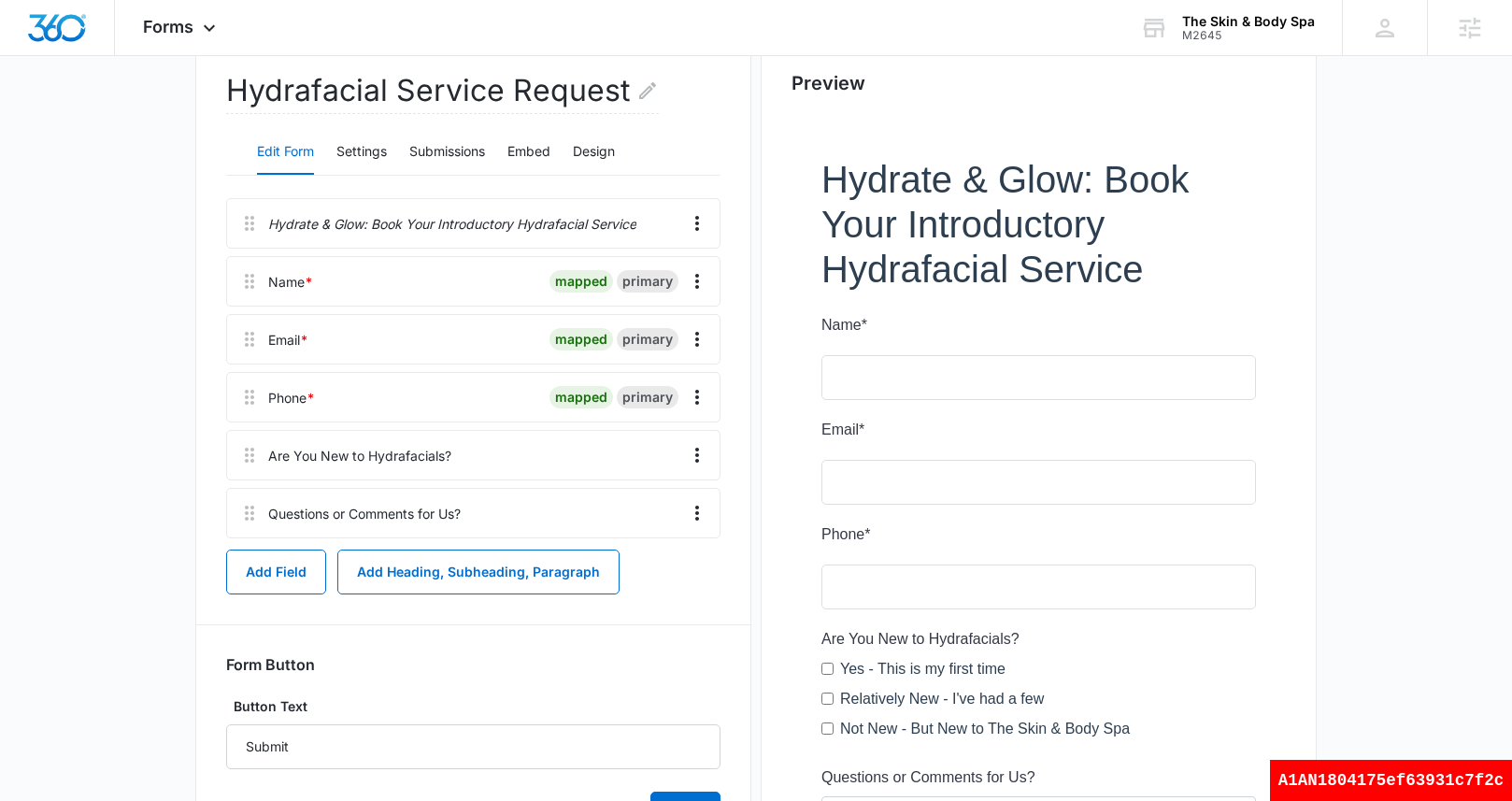
scroll to position [175, 0]
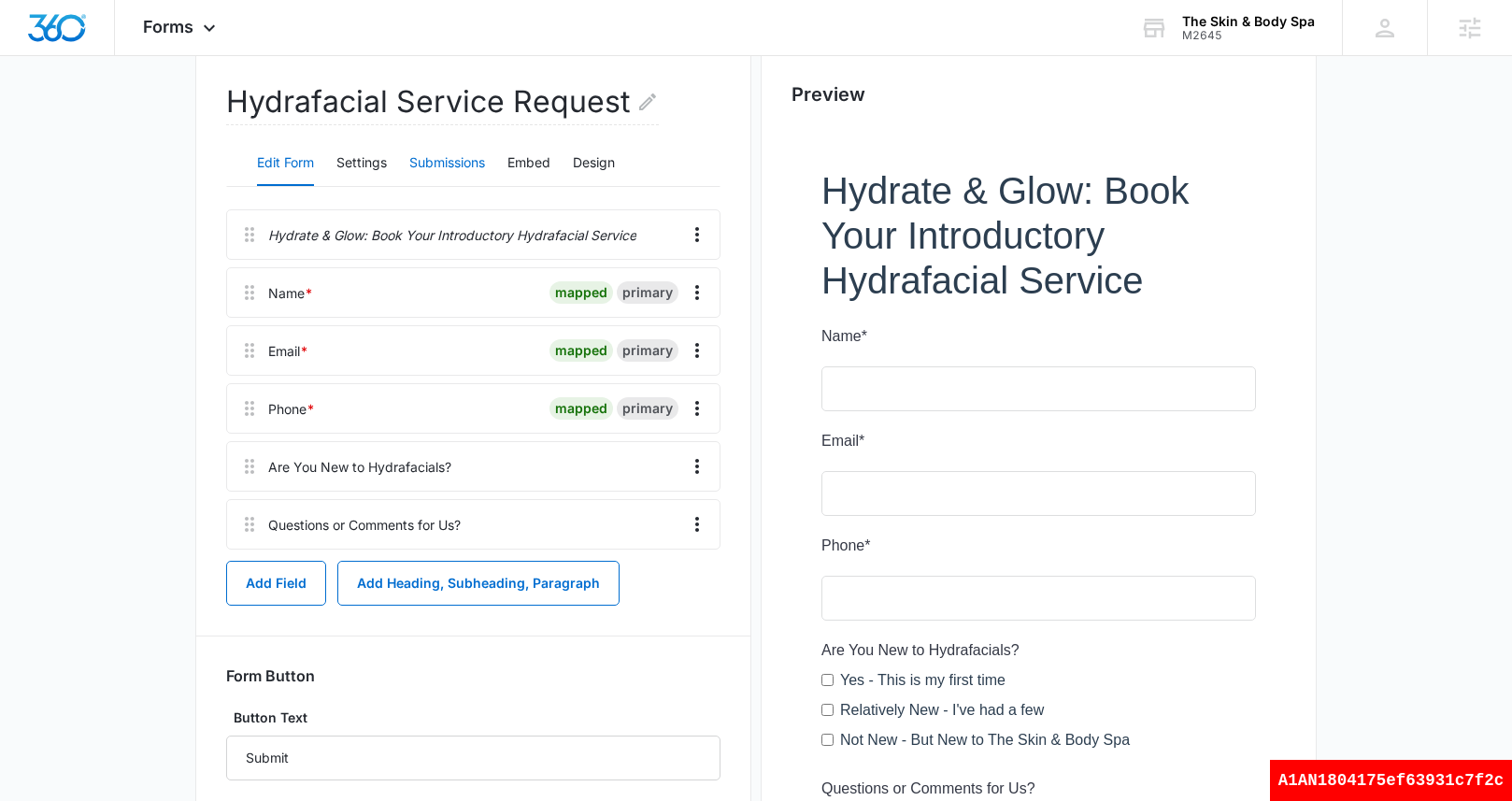
click at [473, 163] on button "Submissions" at bounding box center [447, 163] width 75 height 45
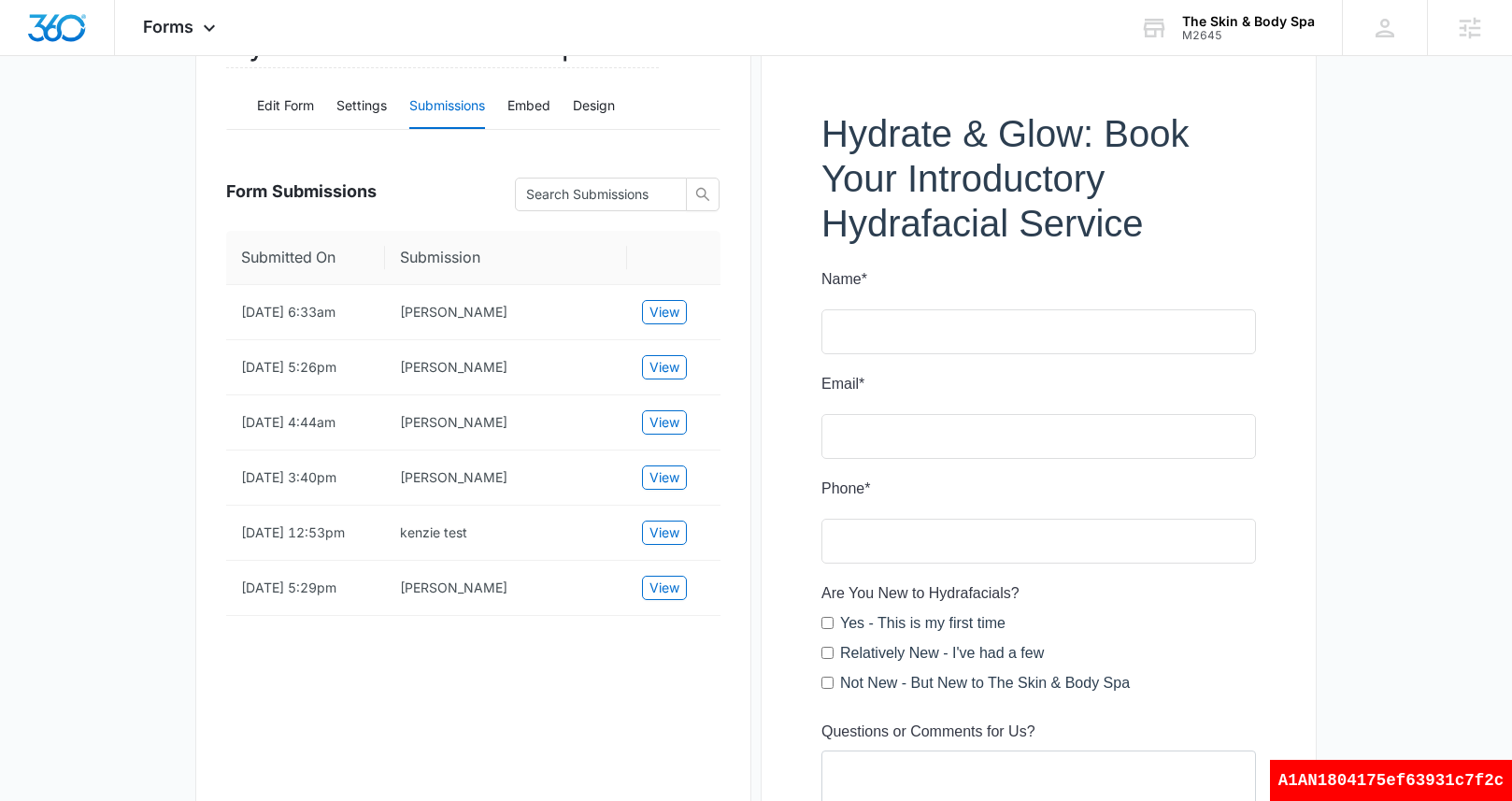
scroll to position [0, 0]
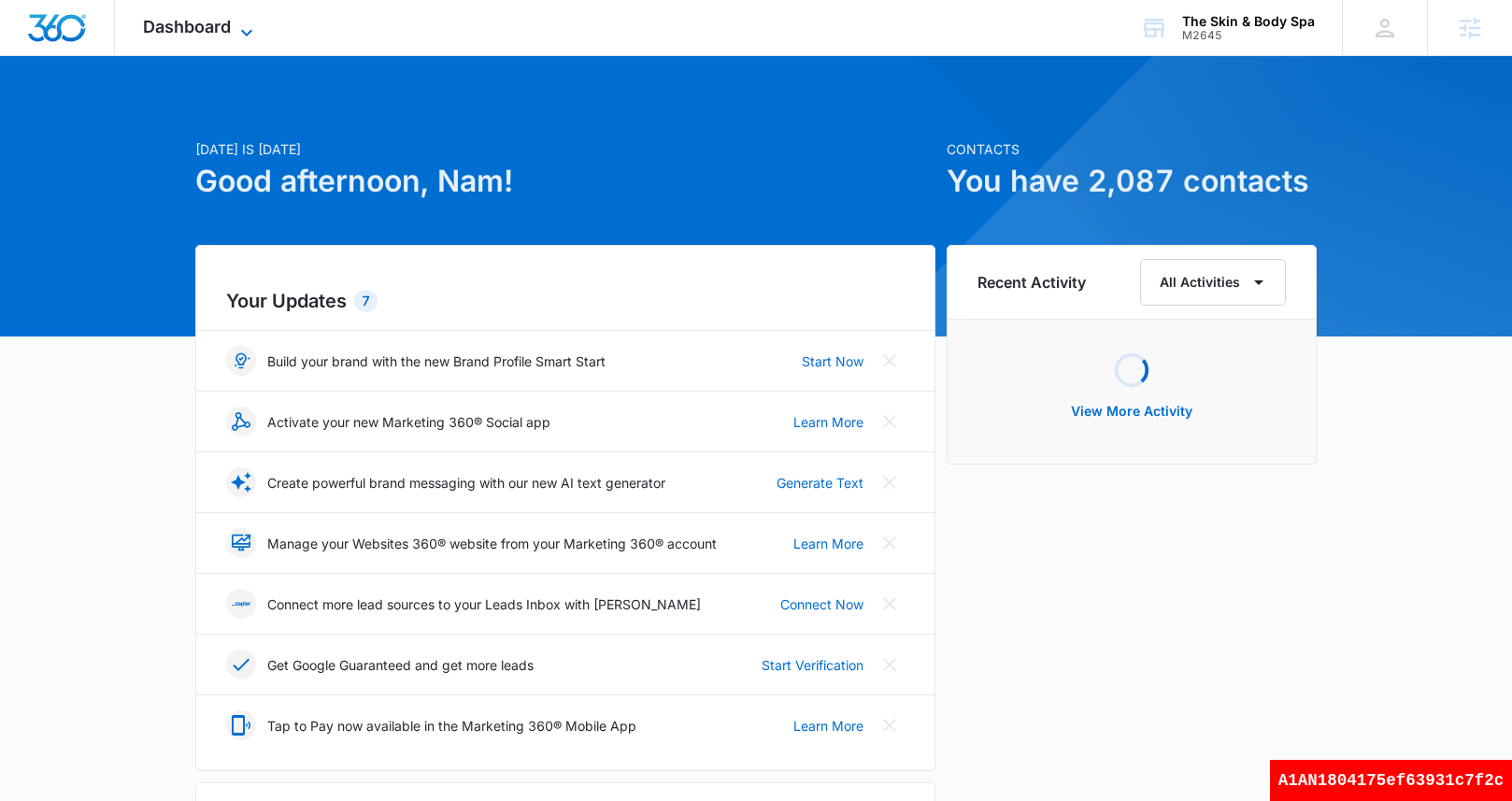
click at [221, 33] on span "Dashboard" at bounding box center [187, 27] width 88 height 20
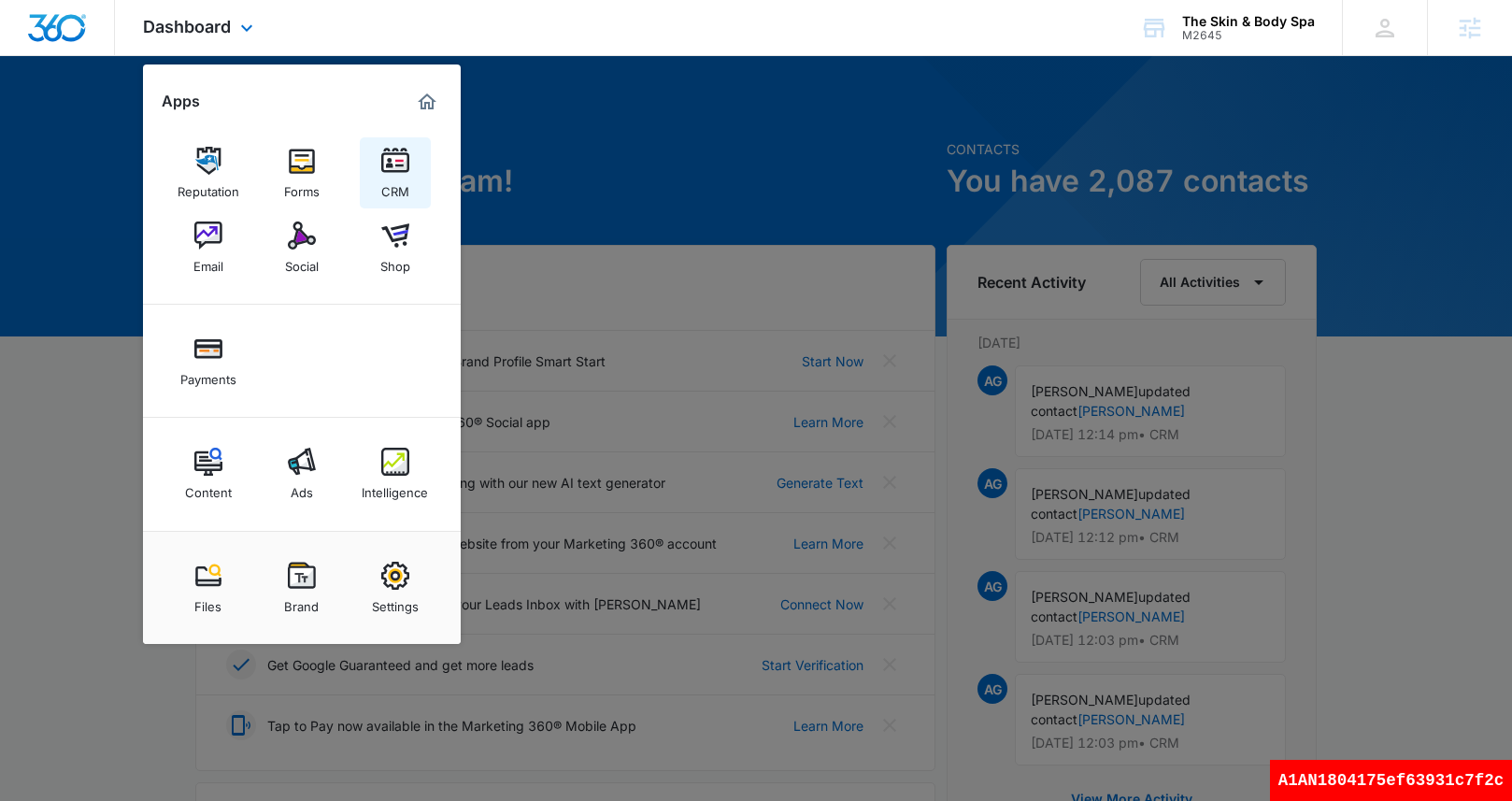
click at [403, 170] on img at bounding box center [395, 161] width 28 height 28
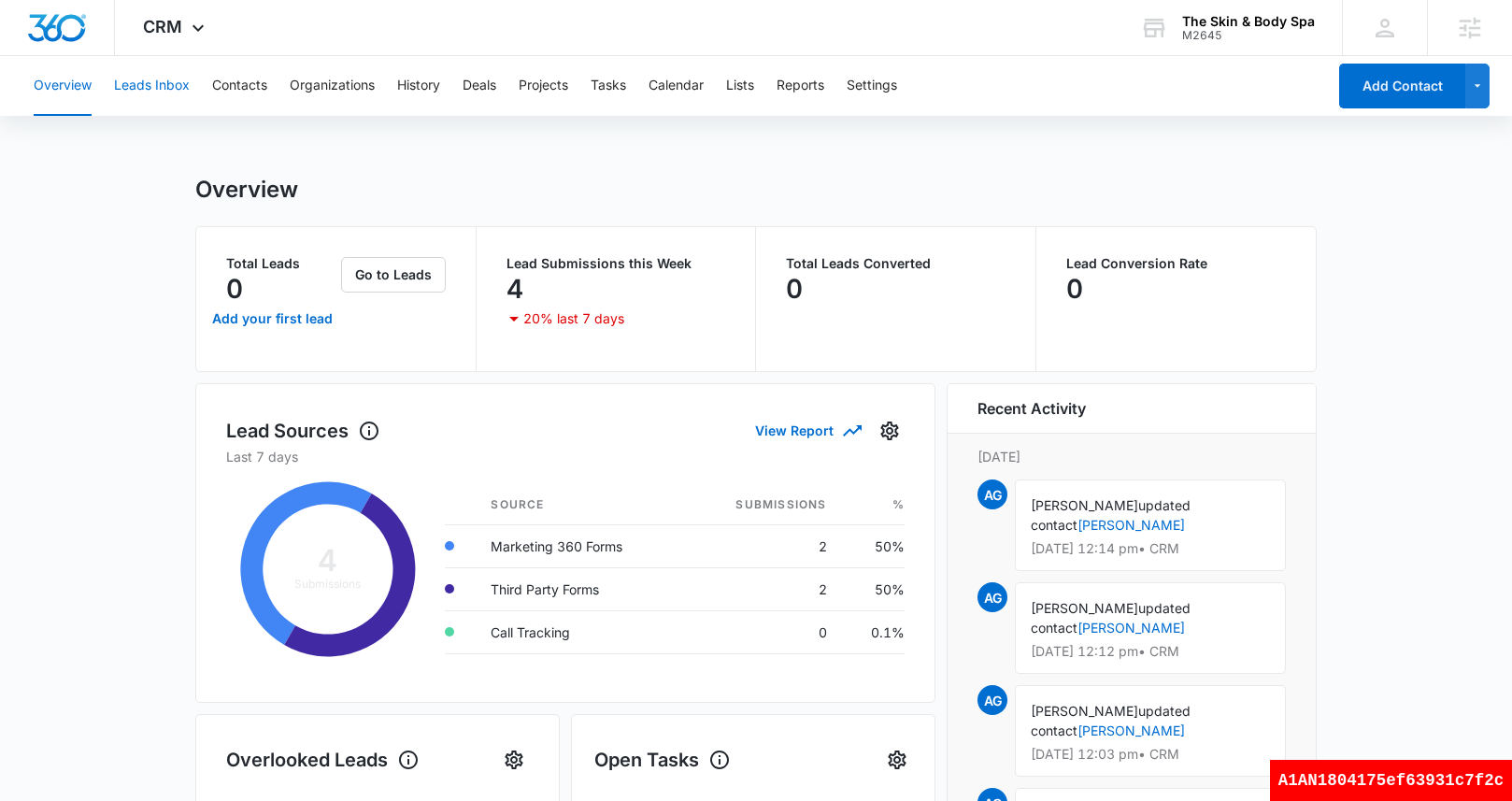
click at [166, 90] on button "Leads Inbox" at bounding box center [152, 86] width 75 height 60
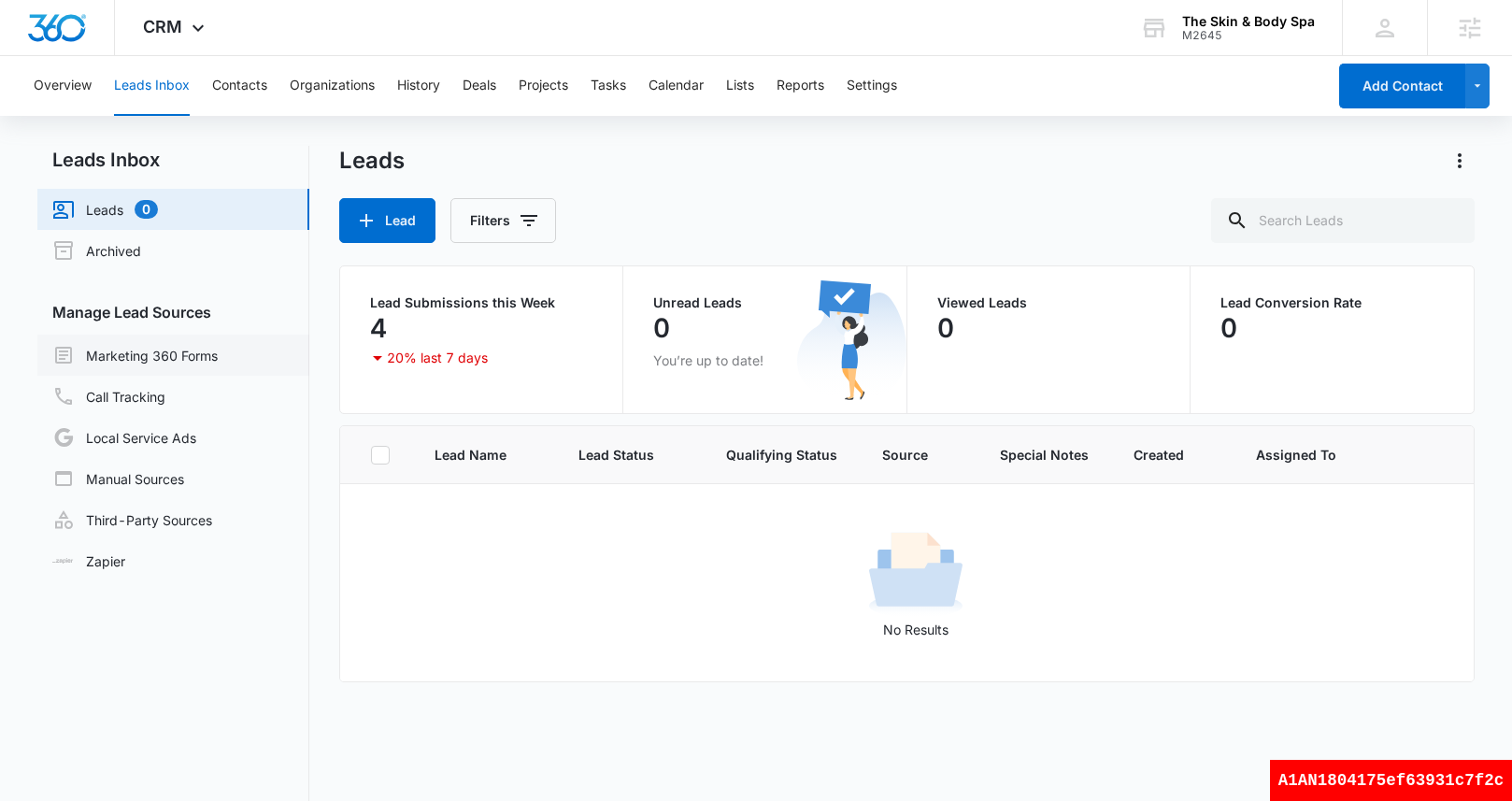
click at [138, 363] on link "Marketing 360 Forms" at bounding box center [135, 355] width 166 height 23
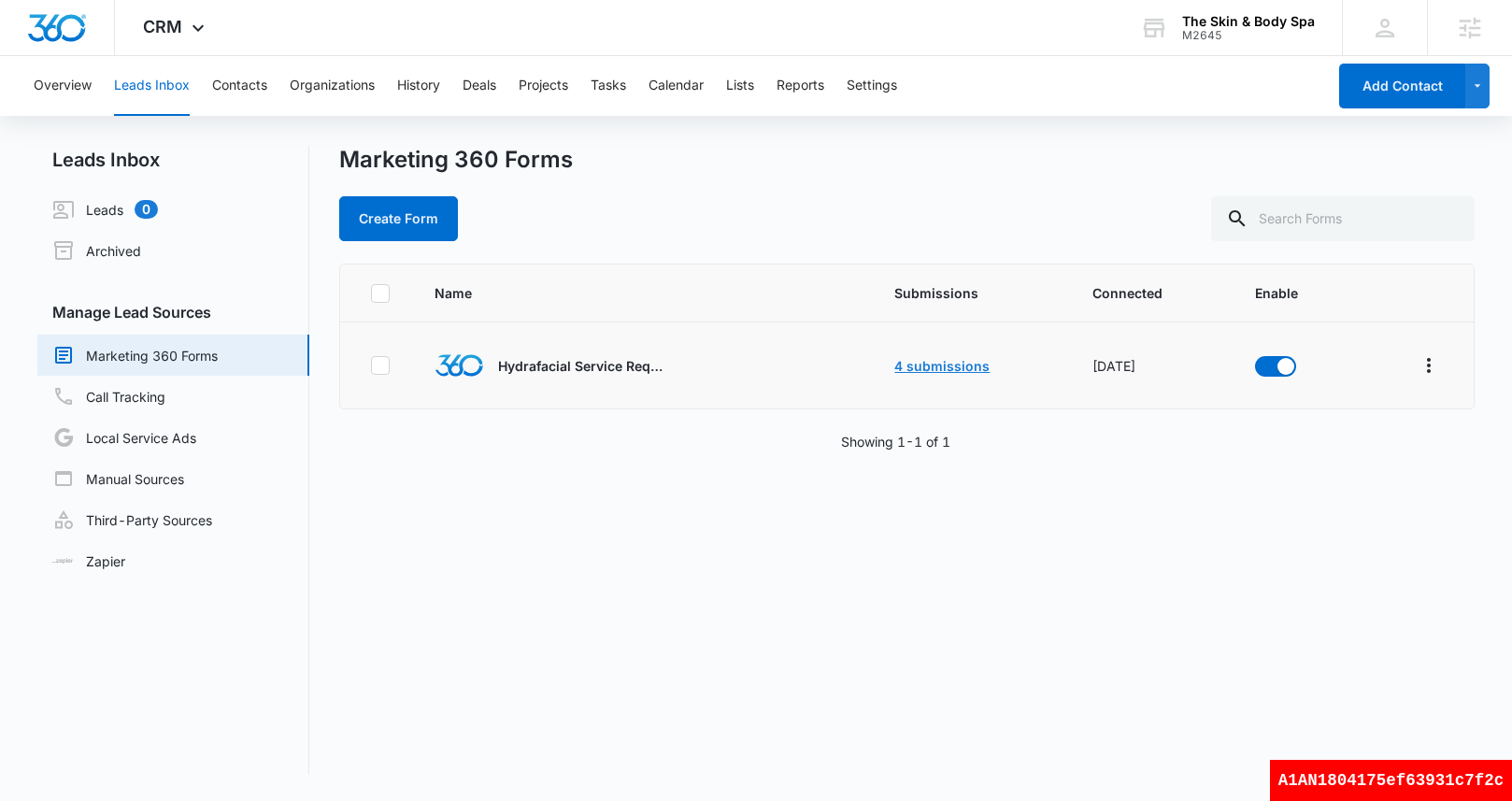
click at [942, 366] on link "4 submissions" at bounding box center [943, 366] width 95 height 16
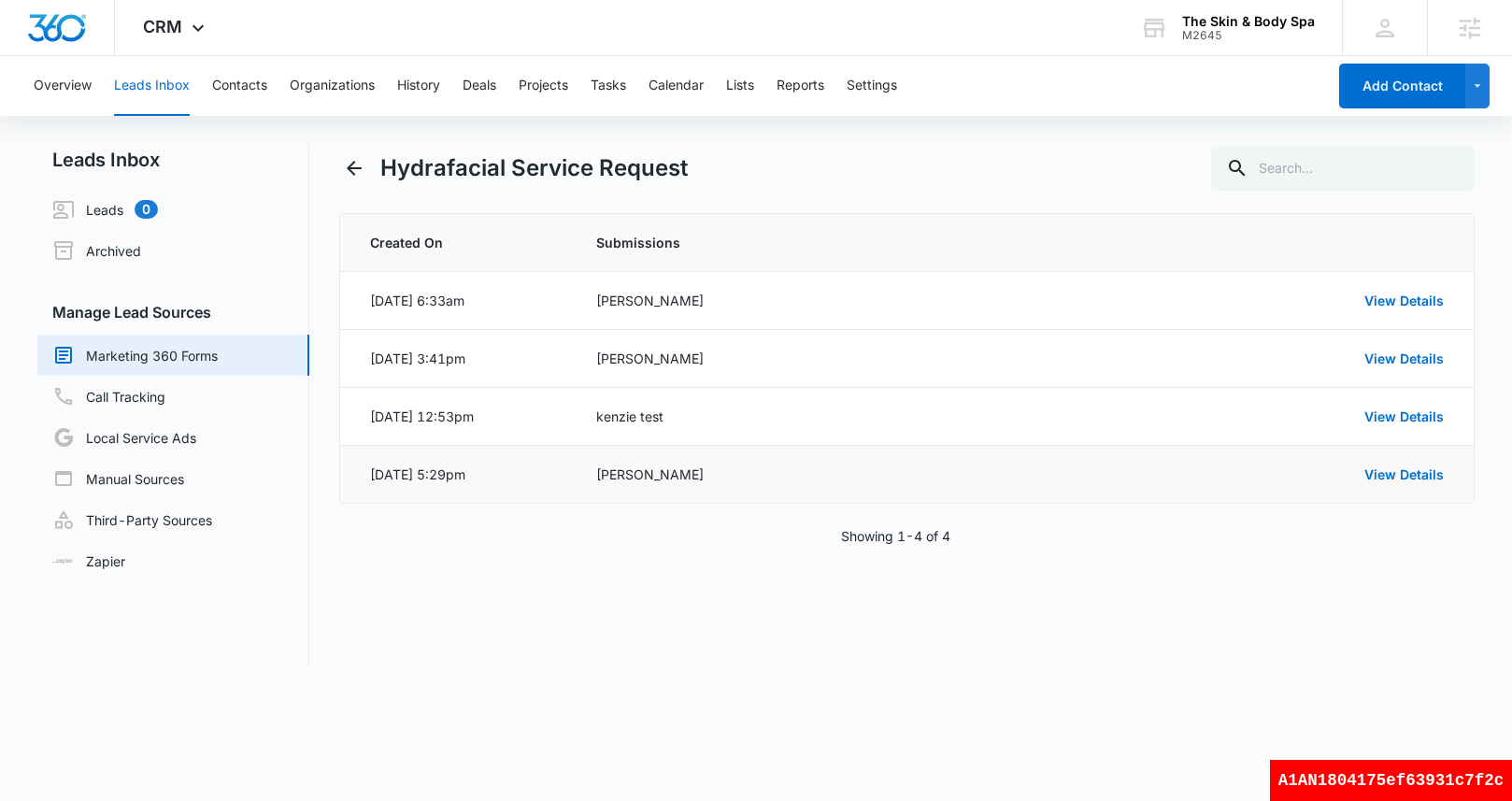
click at [668, 471] on div "[PERSON_NAME]" at bounding box center [815, 474] width 438 height 20
click at [1404, 300] on link "View Details" at bounding box center [1405, 301] width 79 height 16
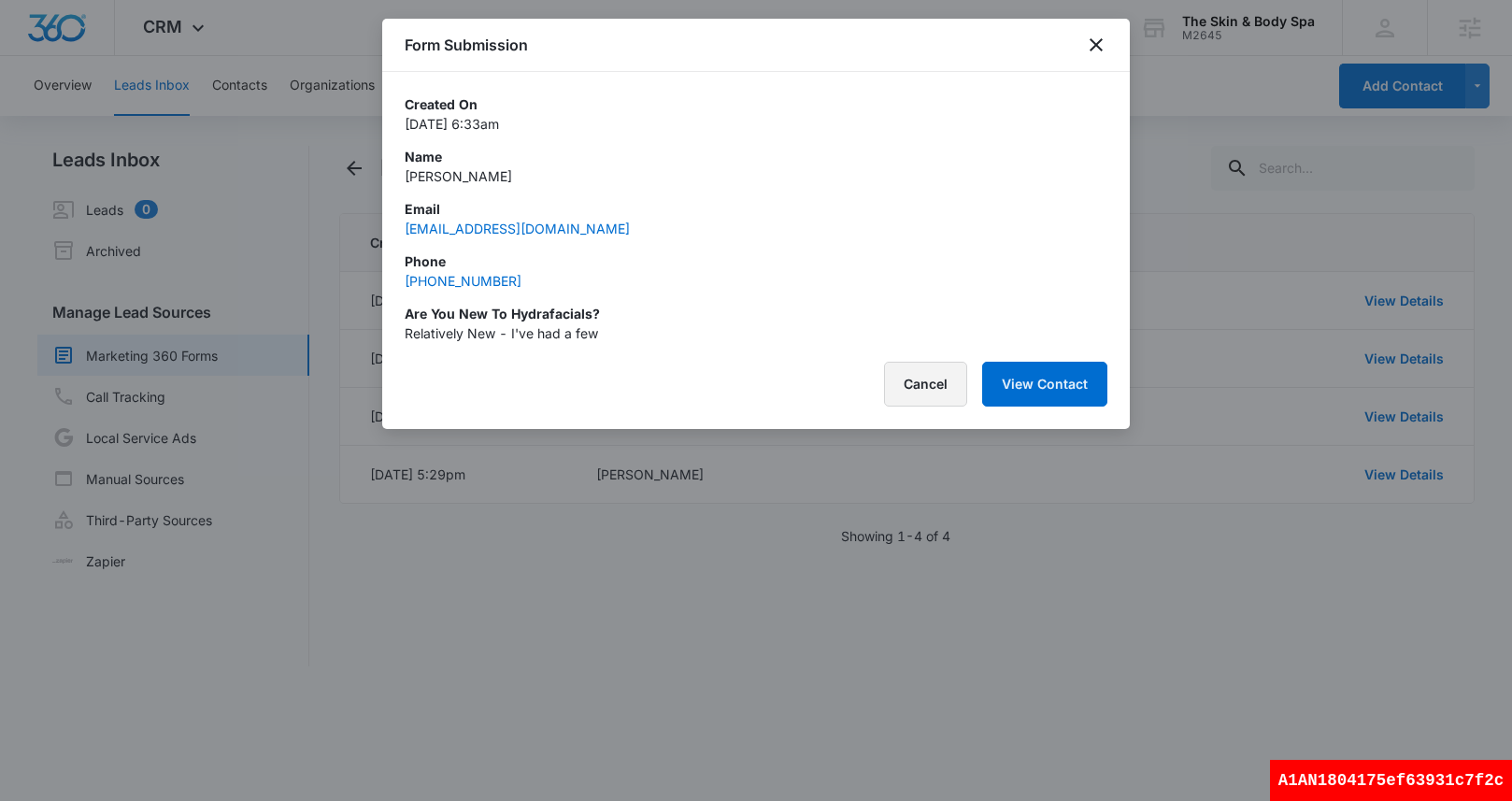
click at [930, 396] on button "Cancel" at bounding box center [926, 384] width 83 height 45
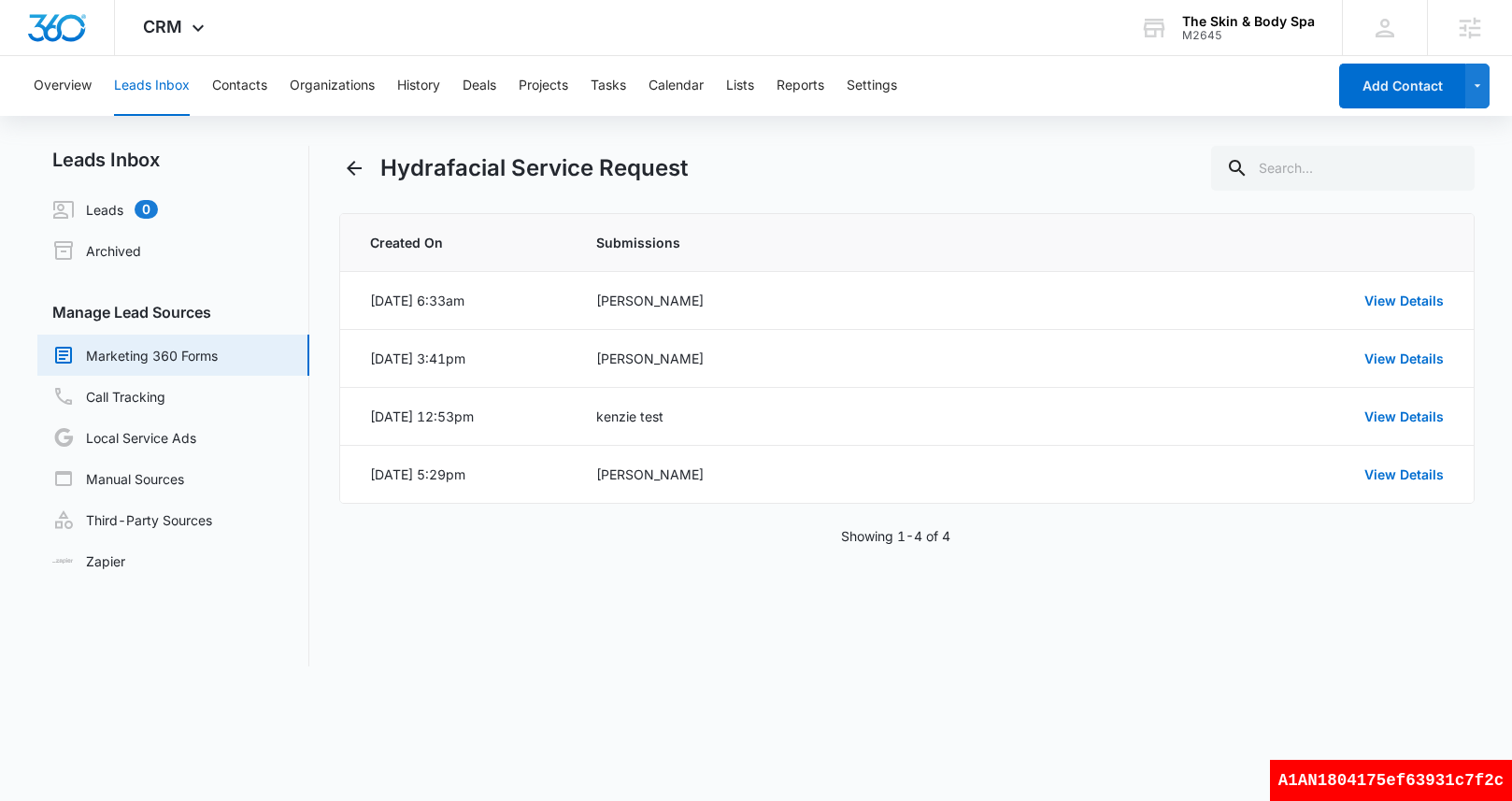
click at [1434, 780] on div "A1AN1804175ef63931c7f2c" at bounding box center [1391, 780] width 242 height 41
copy div "A1AN1804175ef63931c7f2c"
click at [1443, 787] on div "A1AN1804175ef63931c7f2c" at bounding box center [1391, 780] width 242 height 41
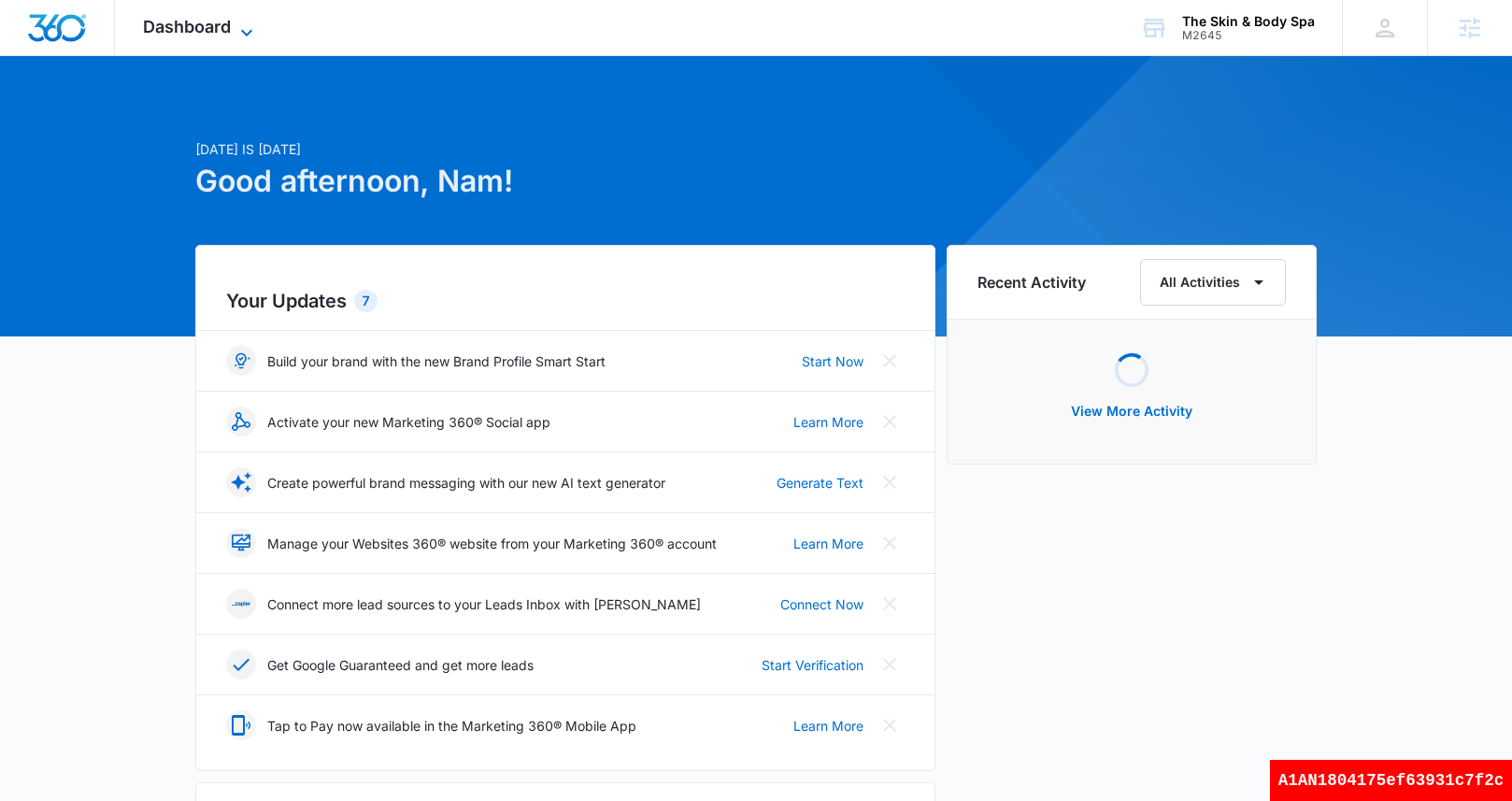
click at [193, 33] on span "Dashboard" at bounding box center [187, 27] width 88 height 20
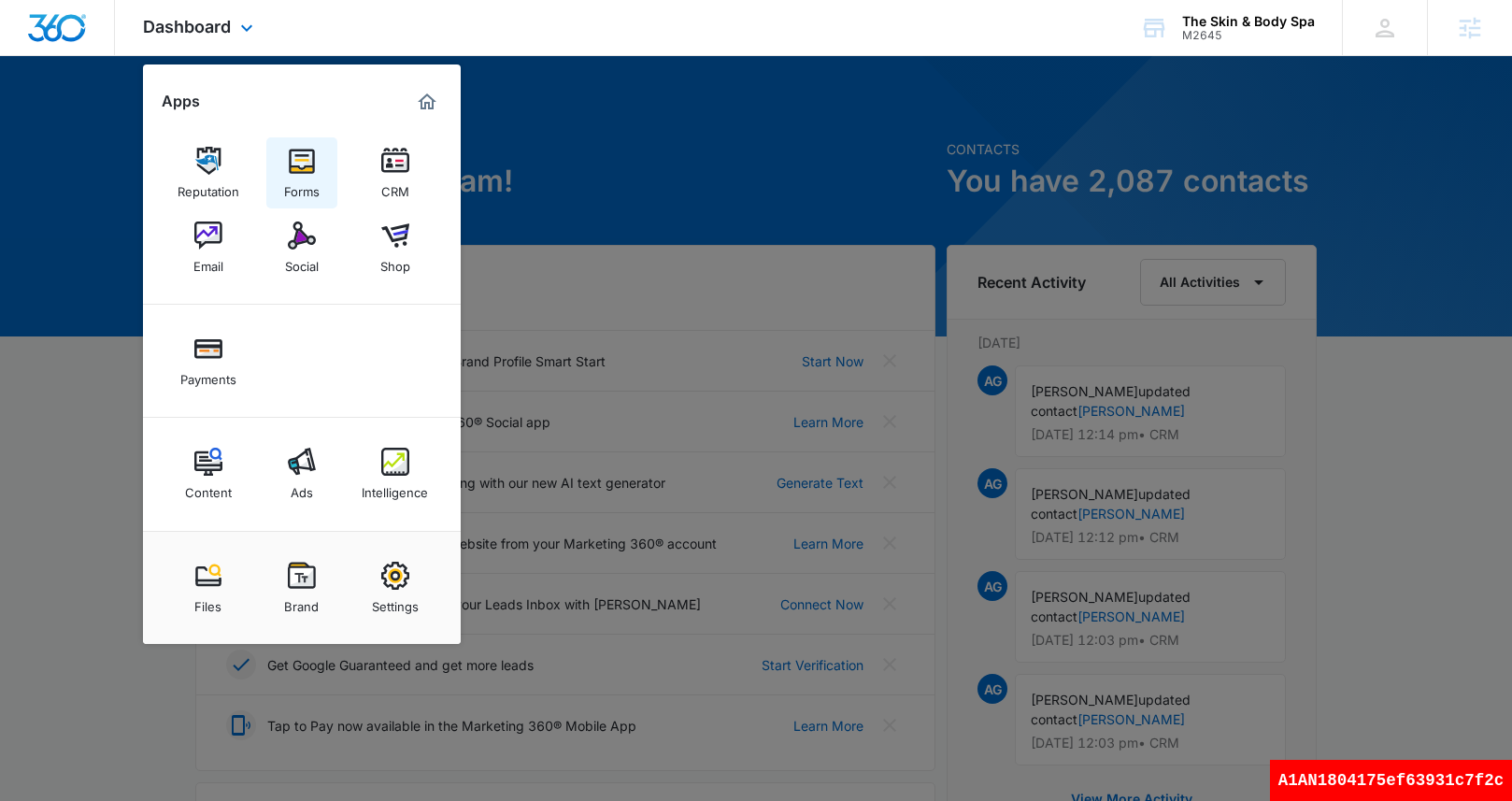
click at [284, 175] on div "Forms" at bounding box center [302, 187] width 36 height 24
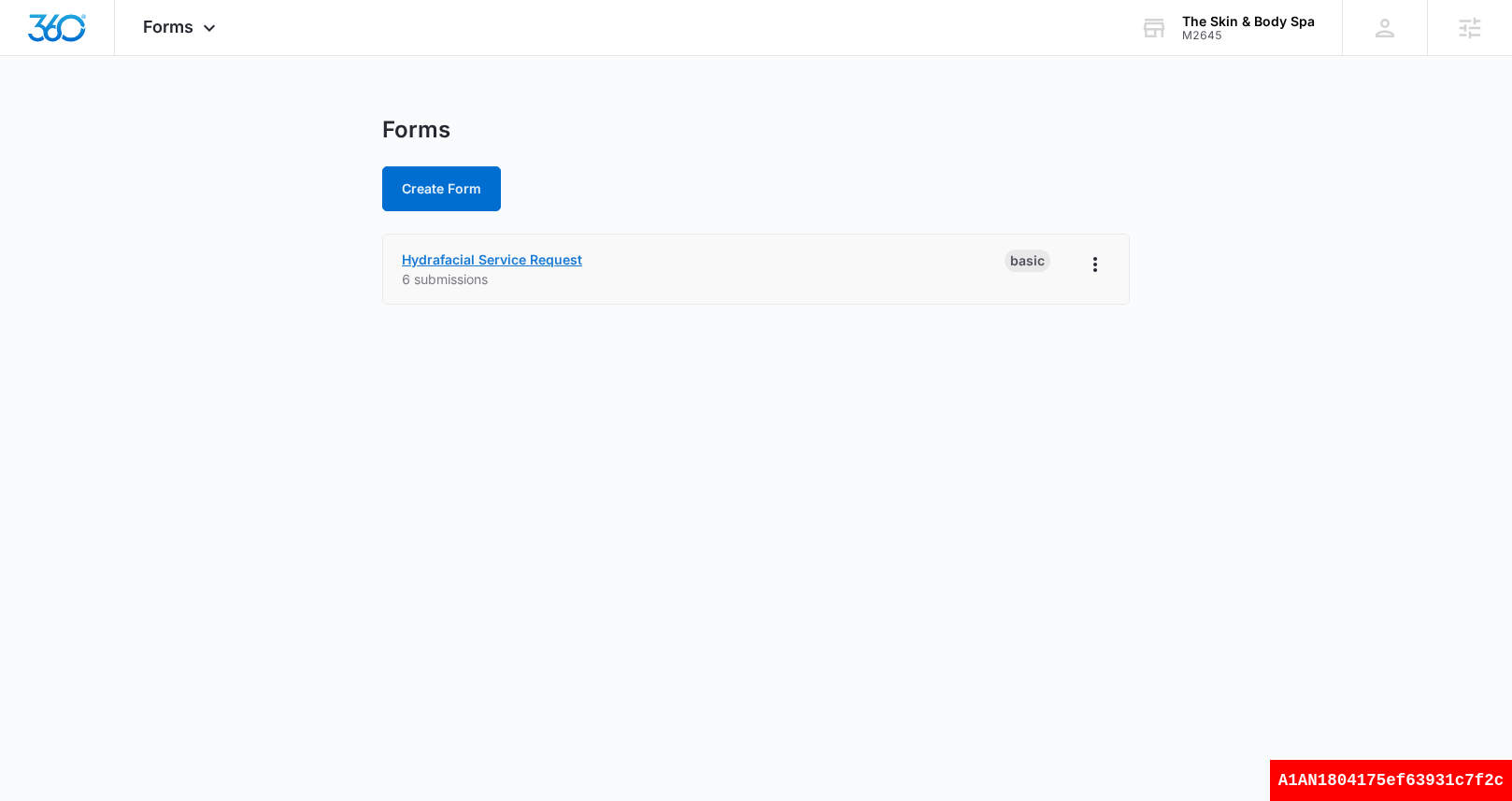
click at [514, 255] on link "Hydrafacial Service Request" at bounding box center [492, 259] width 181 height 16
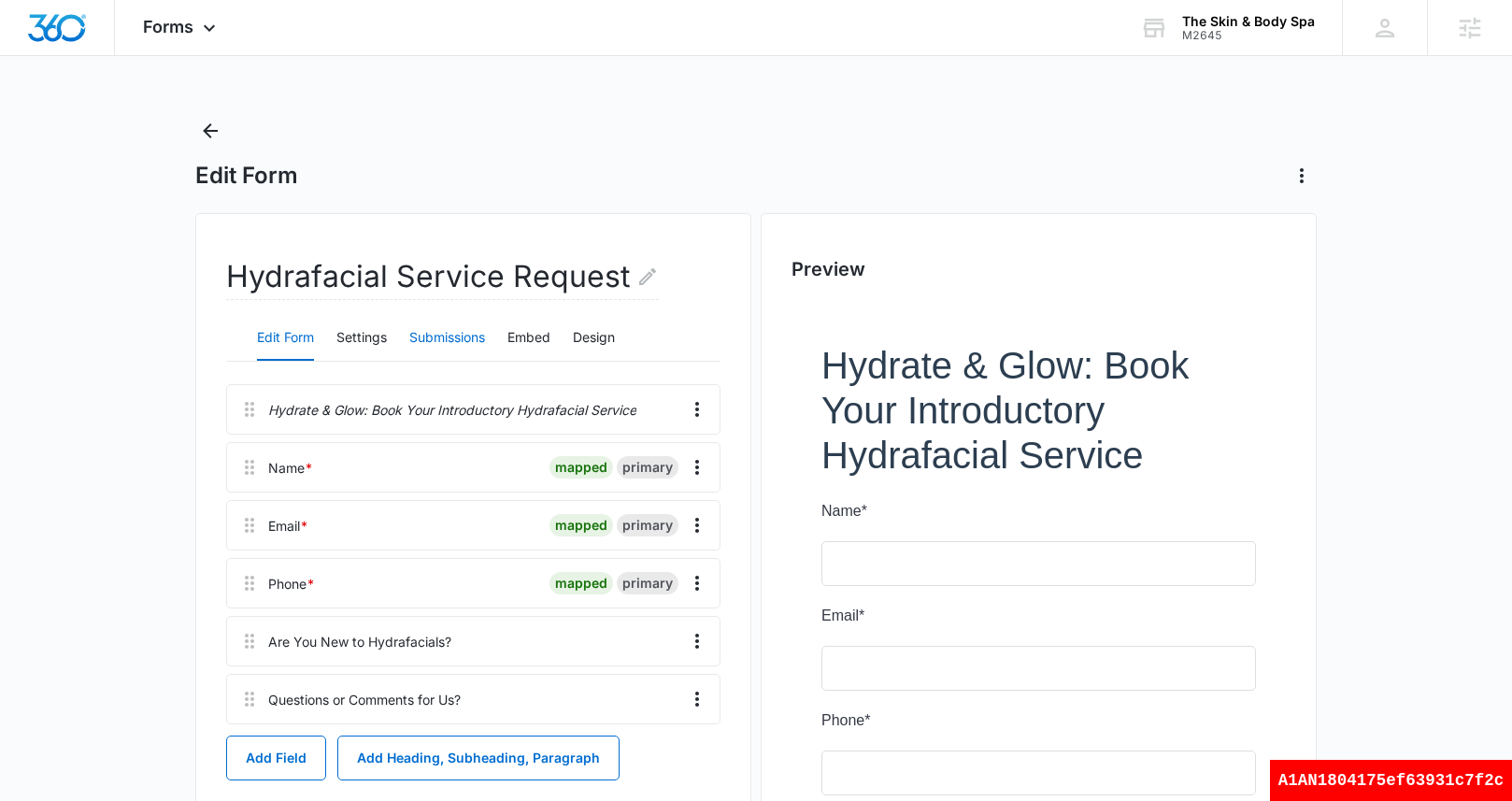
click at [447, 346] on button "Submissions" at bounding box center [447, 337] width 75 height 45
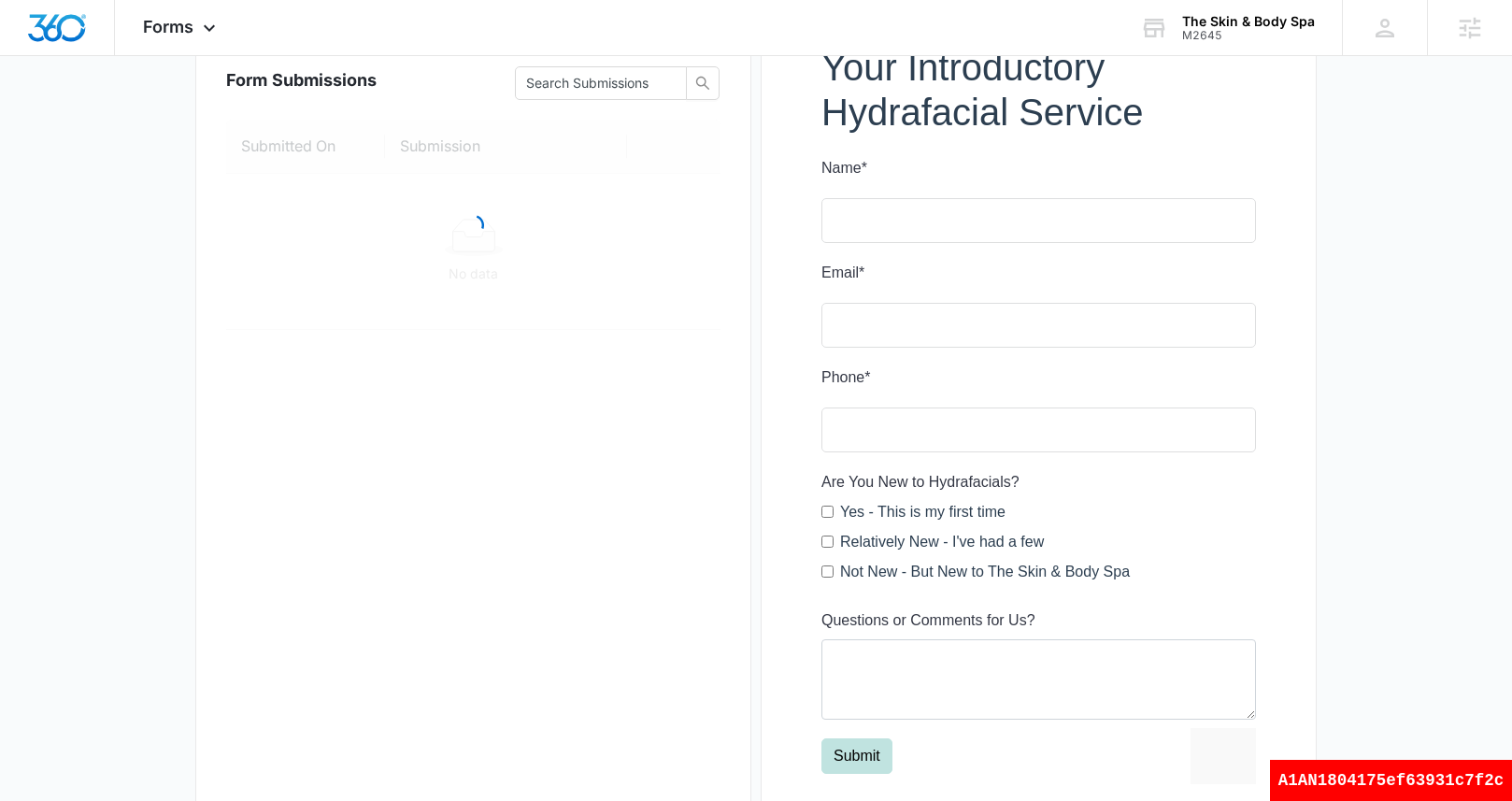
scroll to position [242, 0]
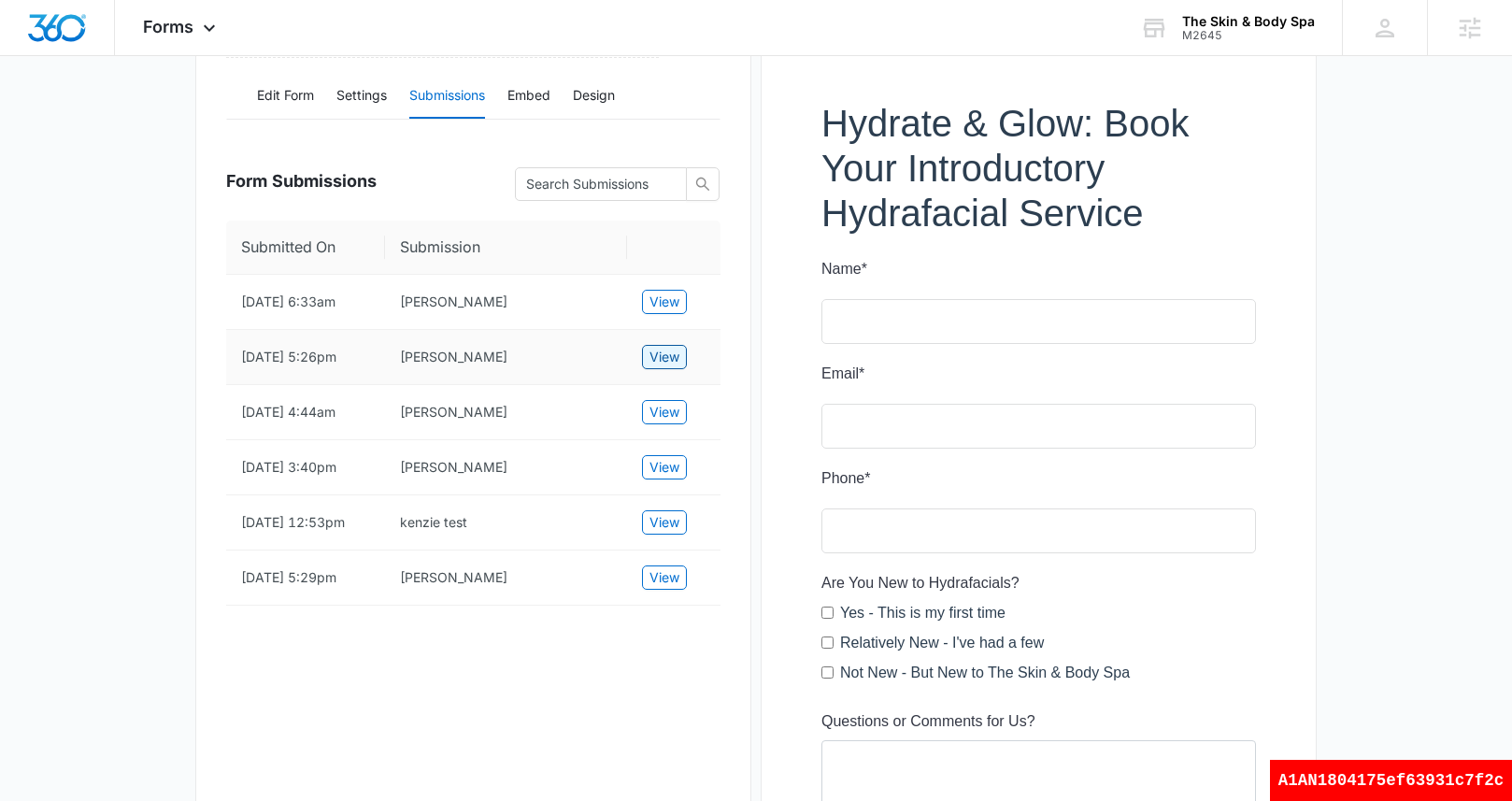
click at [669, 362] on span "View" at bounding box center [665, 357] width 30 height 21
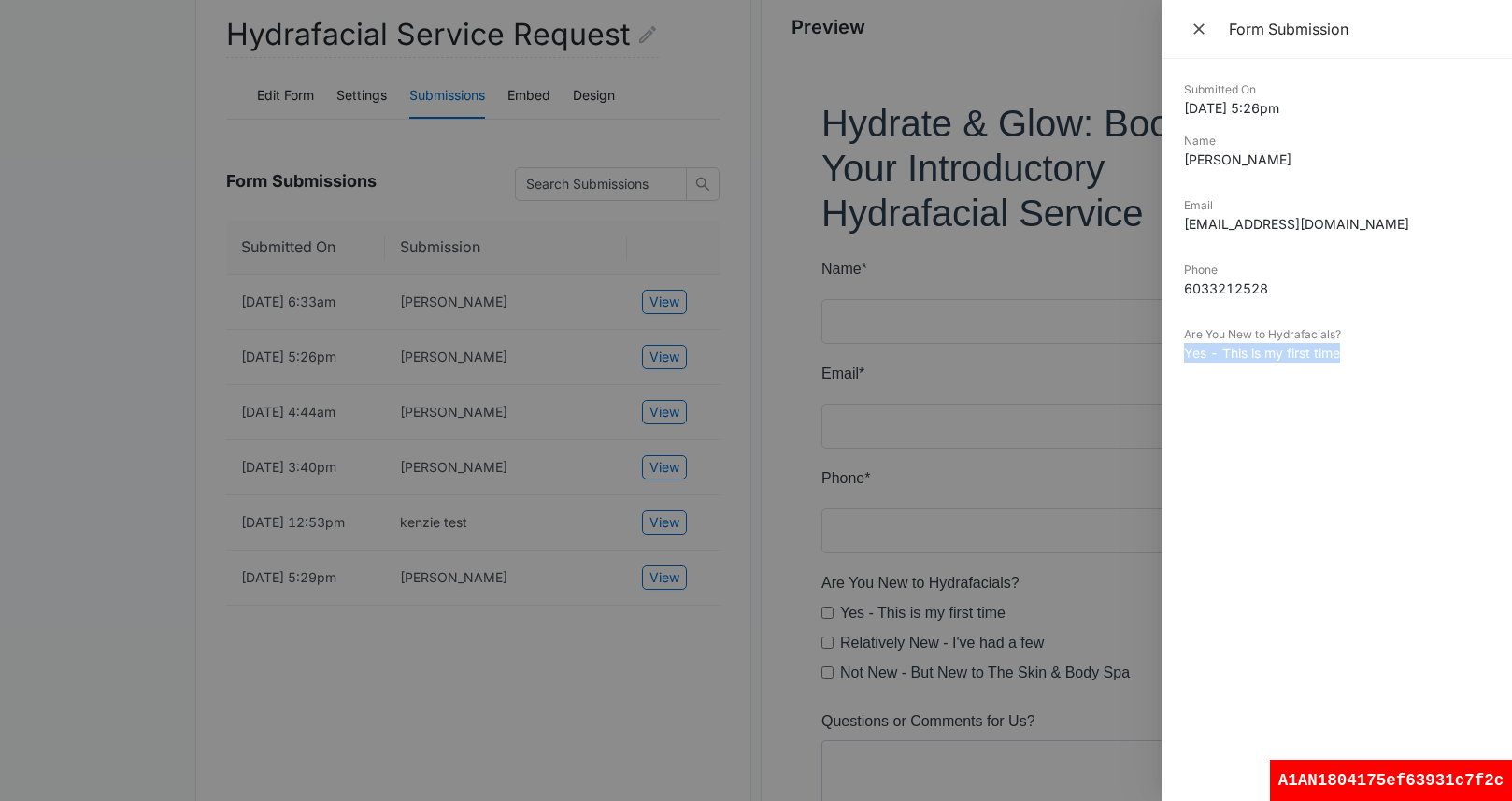
drag, startPoint x: 1360, startPoint y: 352, endPoint x: 1174, endPoint y: 356, distance: 186.0
click at [1174, 356] on div "Submitted On 10/11/2025 5:26pm Name Laura Dyer Email dyerl@nashua.edu Phone 603…" at bounding box center [1336, 430] width 350 height 742
copy dd "Yes - This is my first time"
